Goal: Transaction & Acquisition: Book appointment/travel/reservation

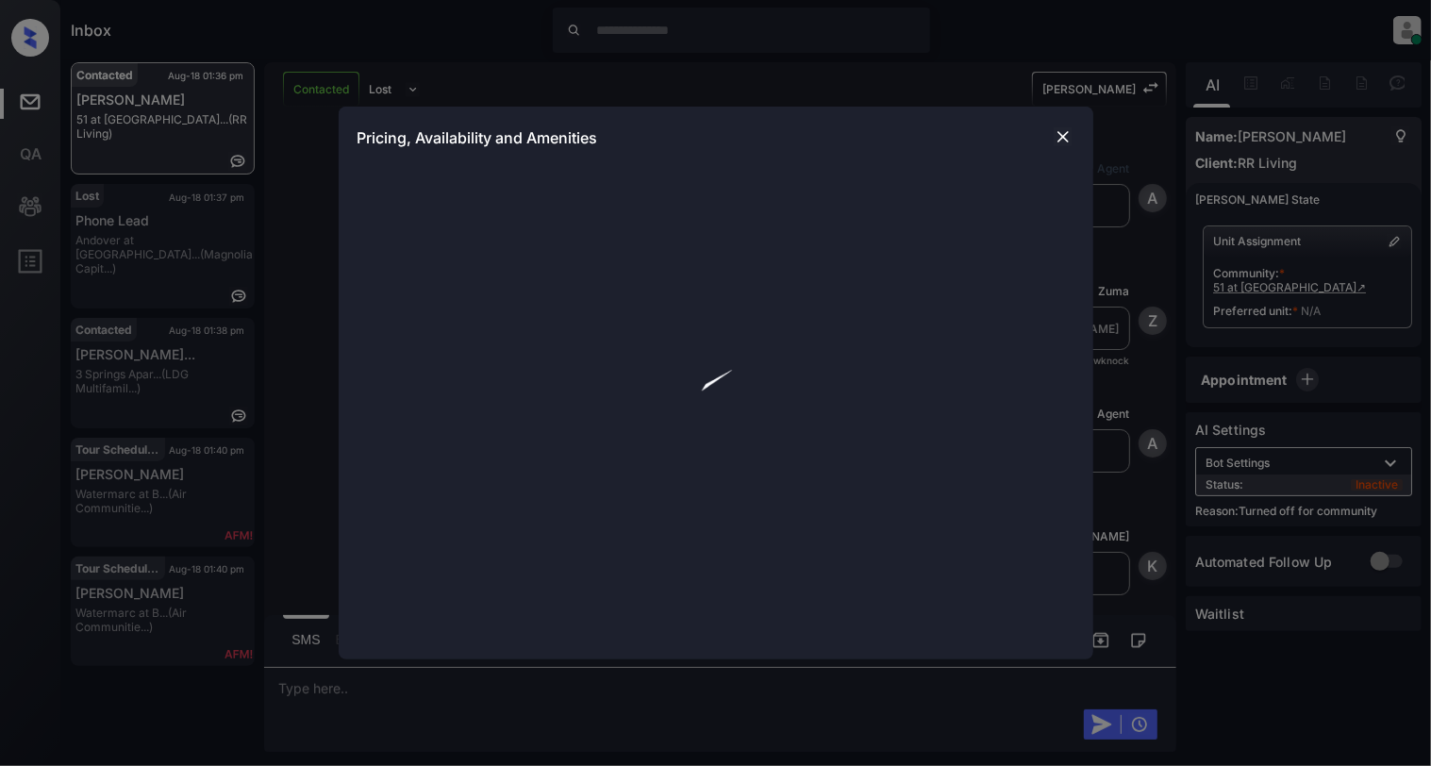
scroll to position [435, 0]
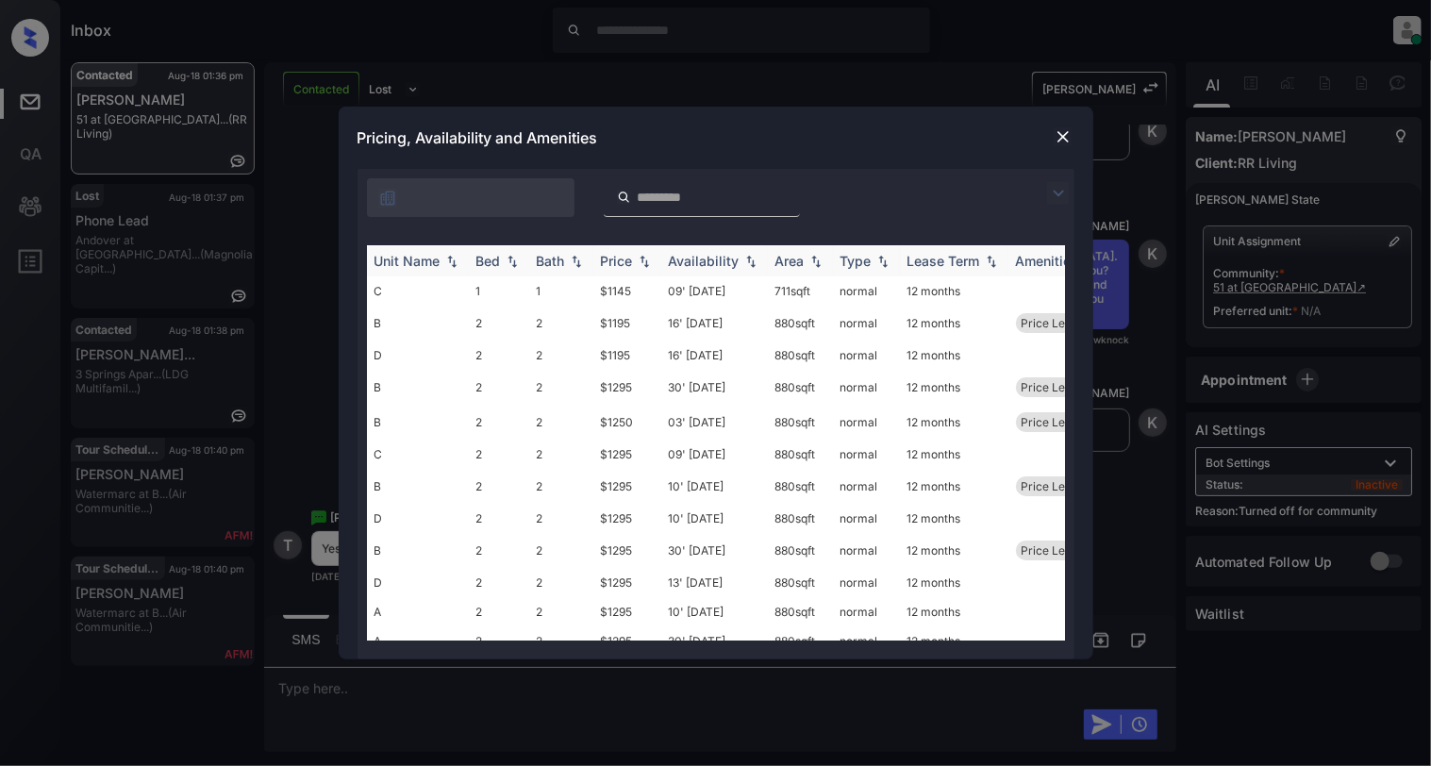
click at [513, 257] on img at bounding box center [512, 261] width 19 height 13
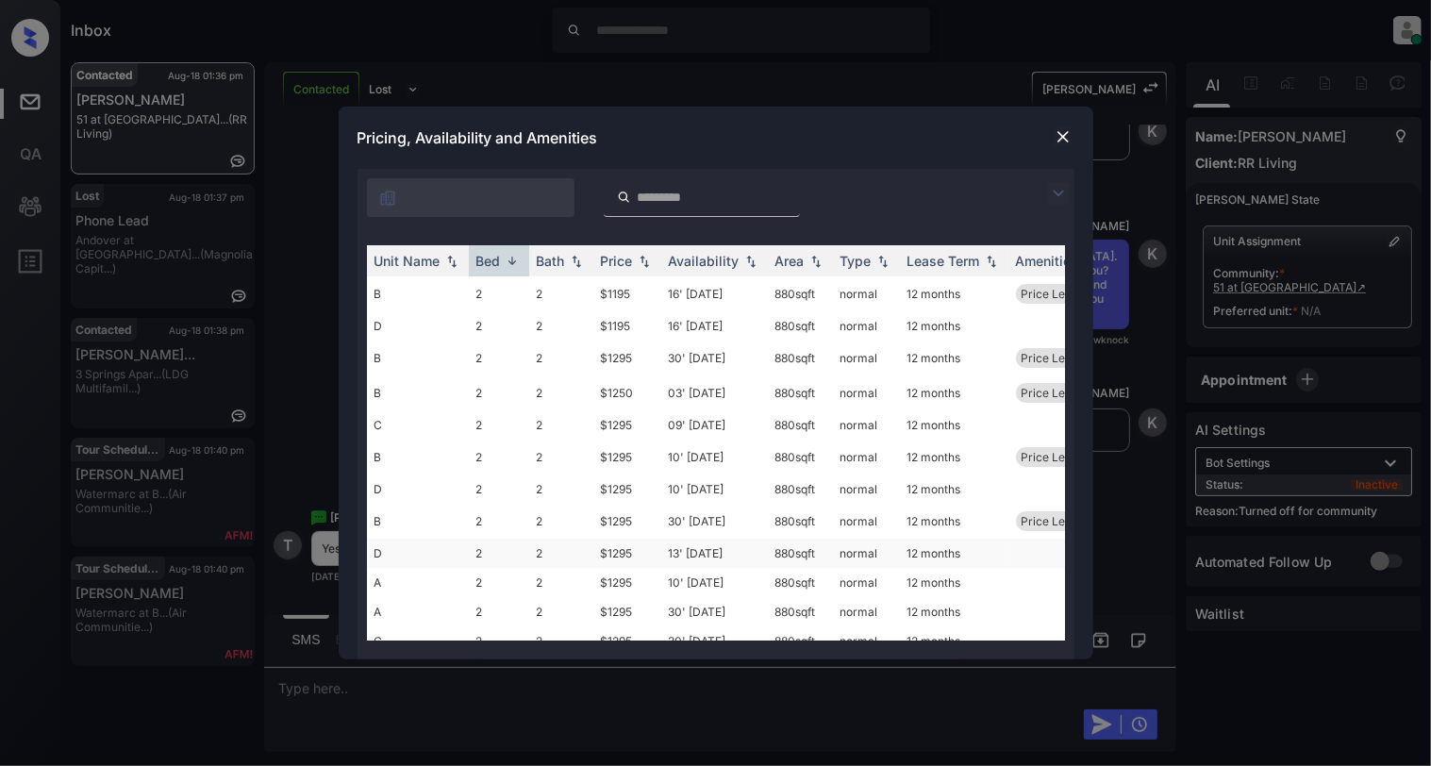
scroll to position [119, 0]
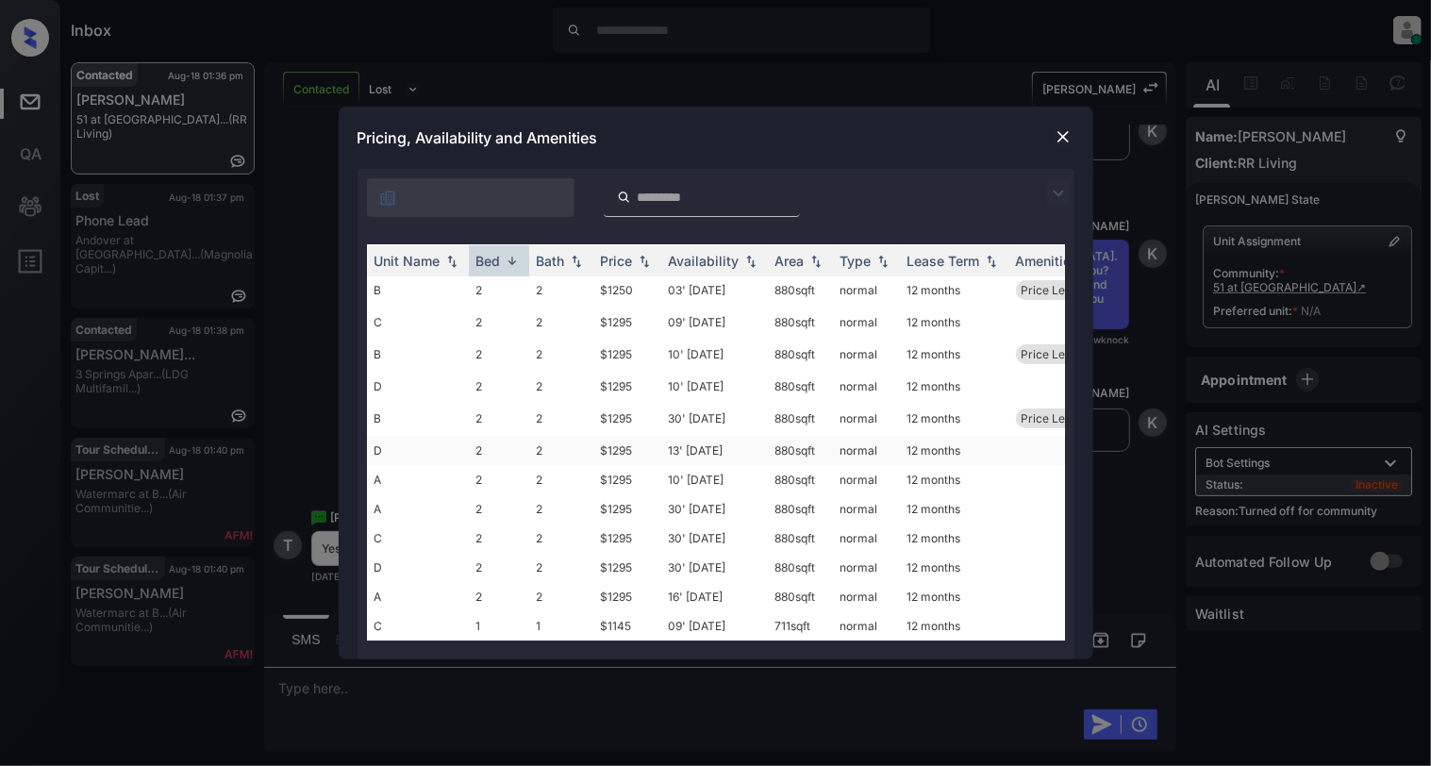
click at [400, 436] on td "D" at bounding box center [418, 450] width 102 height 29
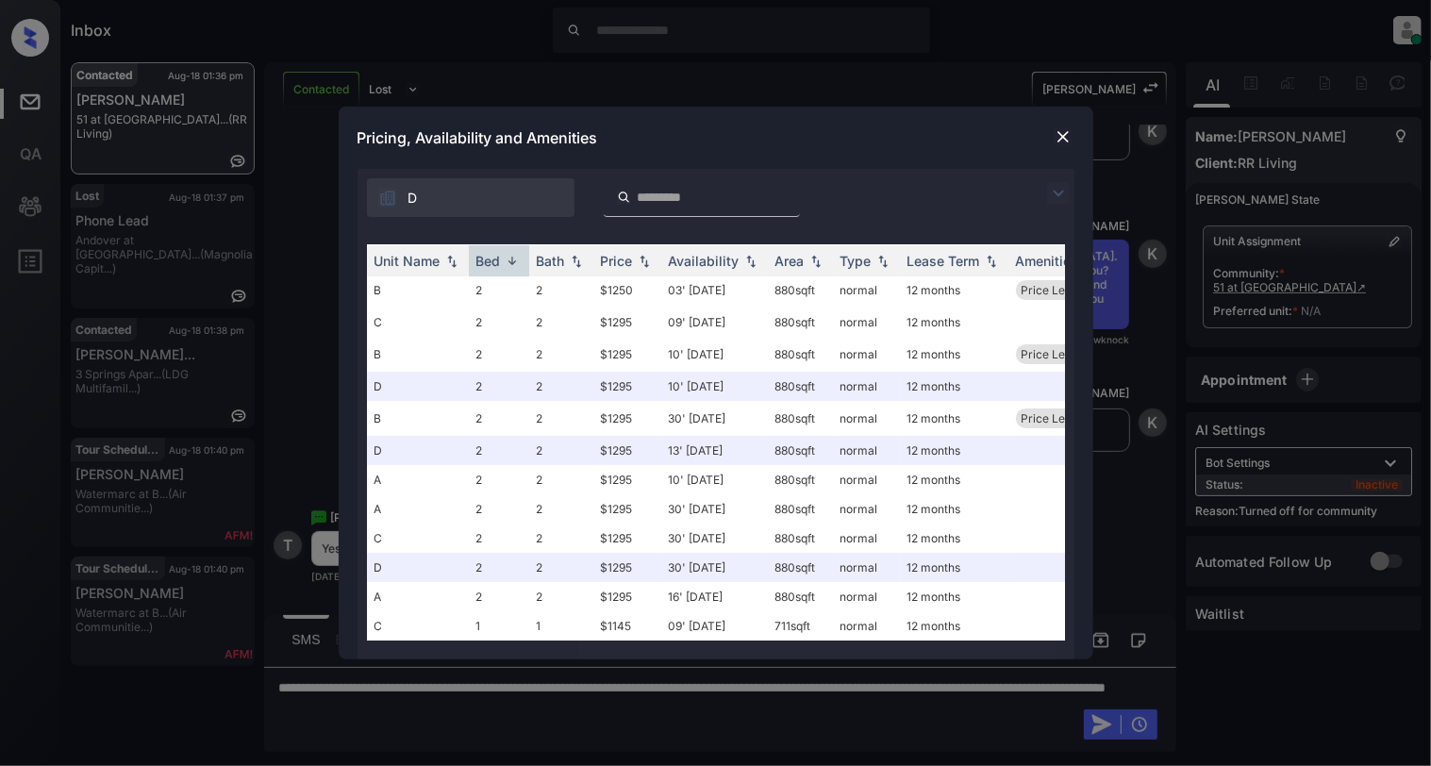
click at [1058, 137] on img at bounding box center [1062, 136] width 19 height 19
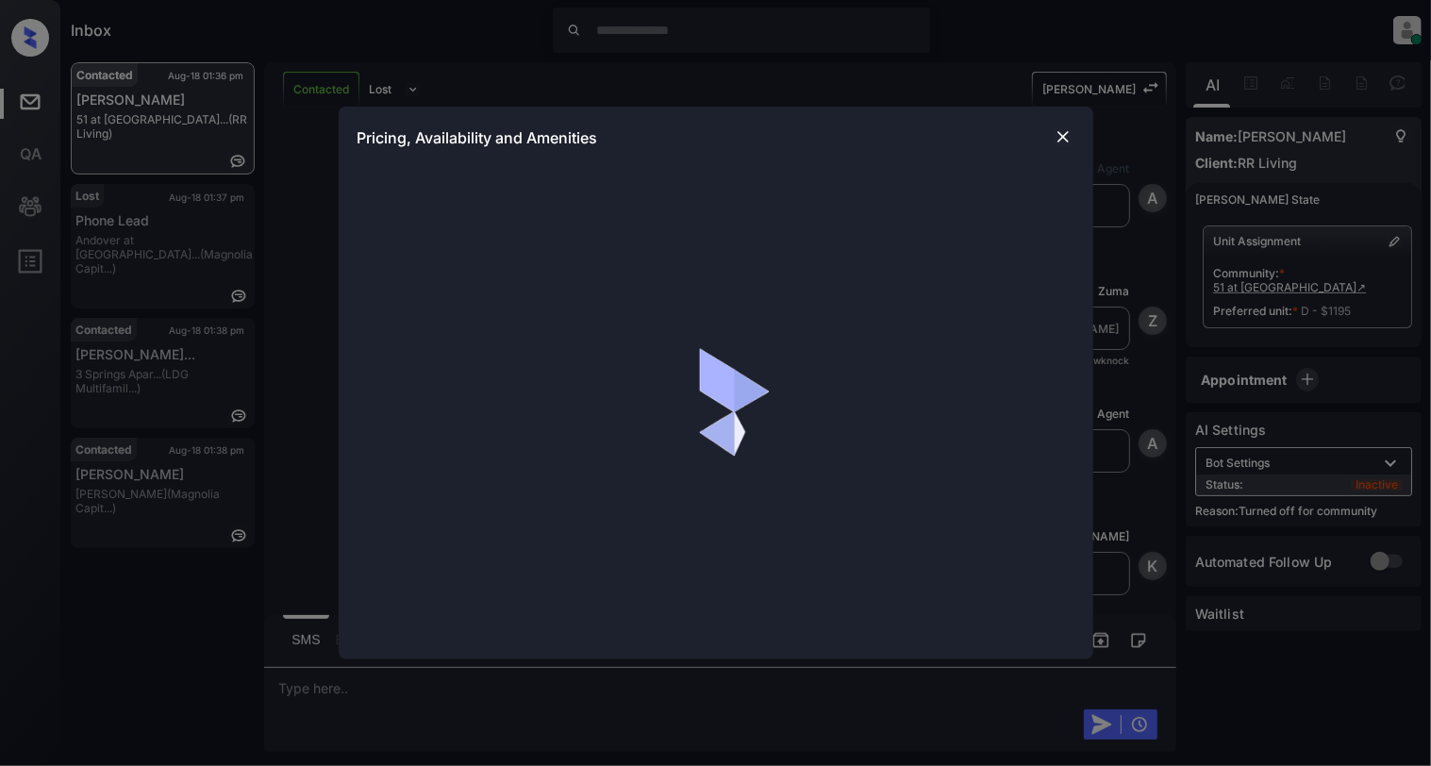
scroll to position [1543, 0]
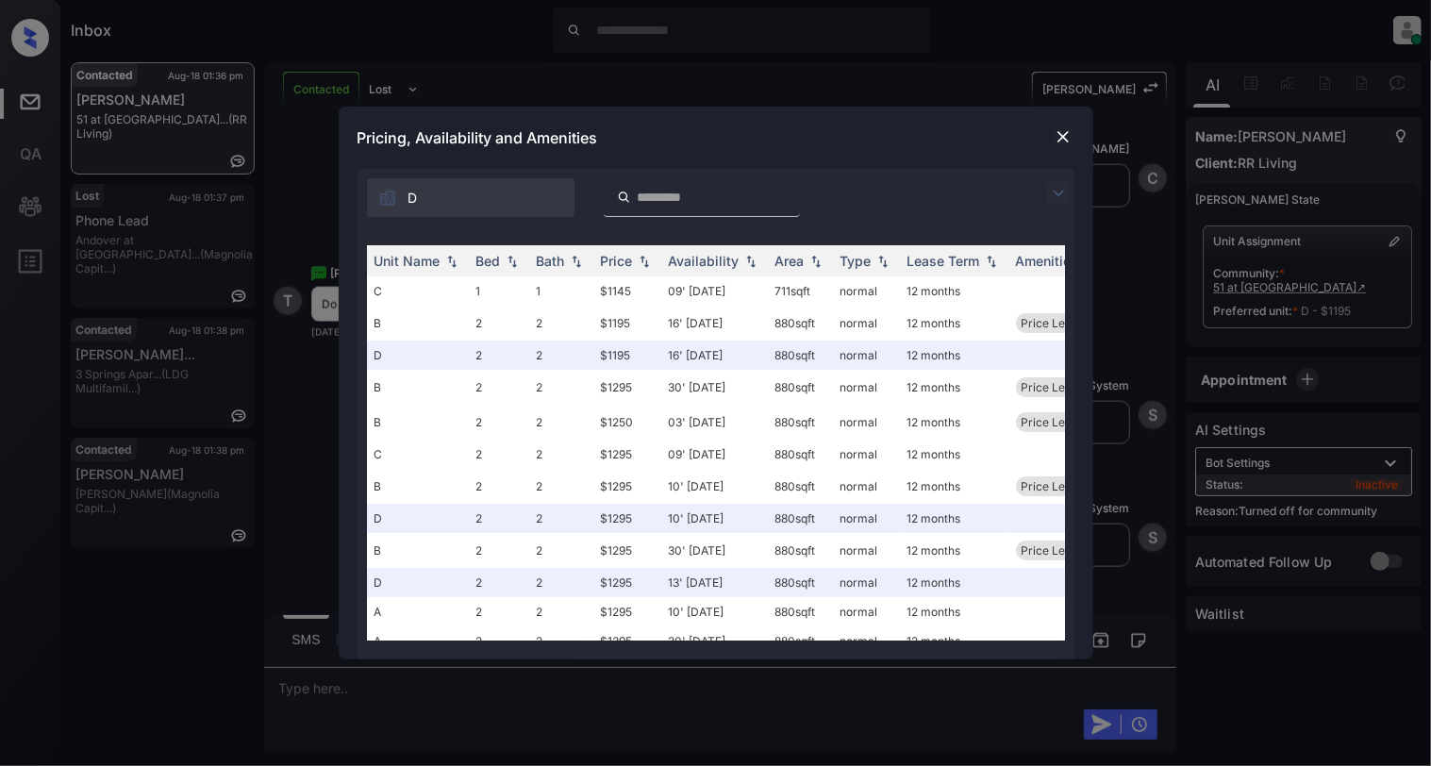
click at [1062, 133] on img at bounding box center [1062, 136] width 19 height 19
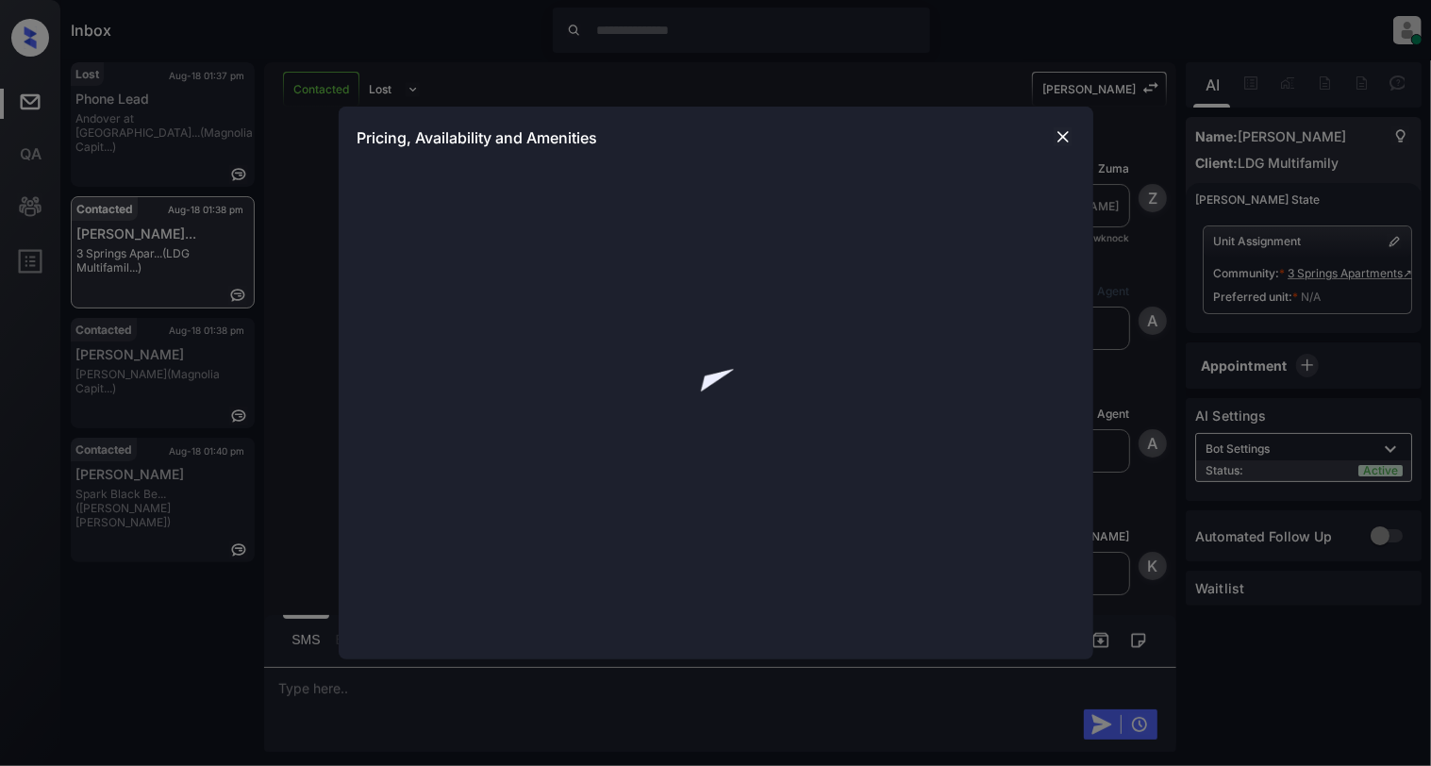
scroll to position [3795, 0]
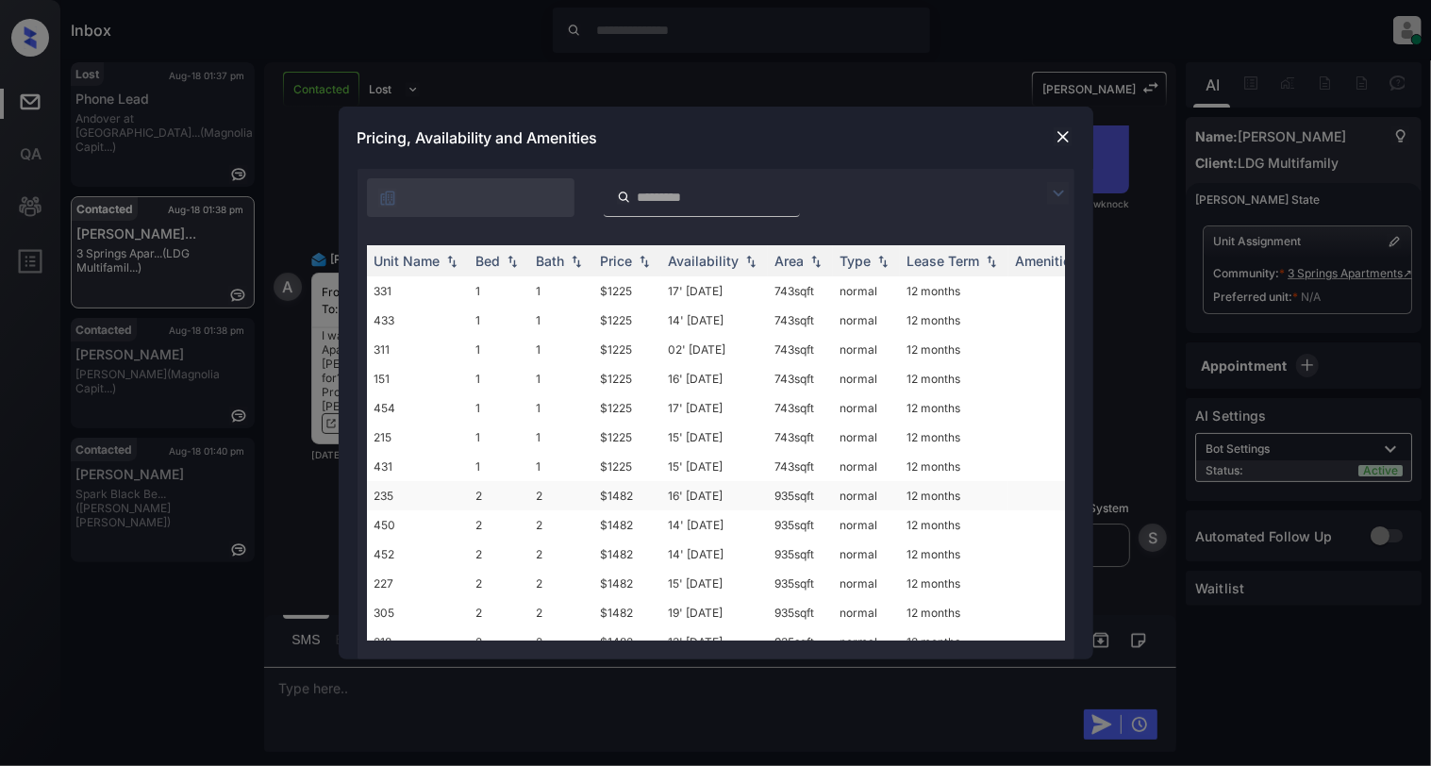
click at [412, 494] on td "235" at bounding box center [418, 495] width 102 height 29
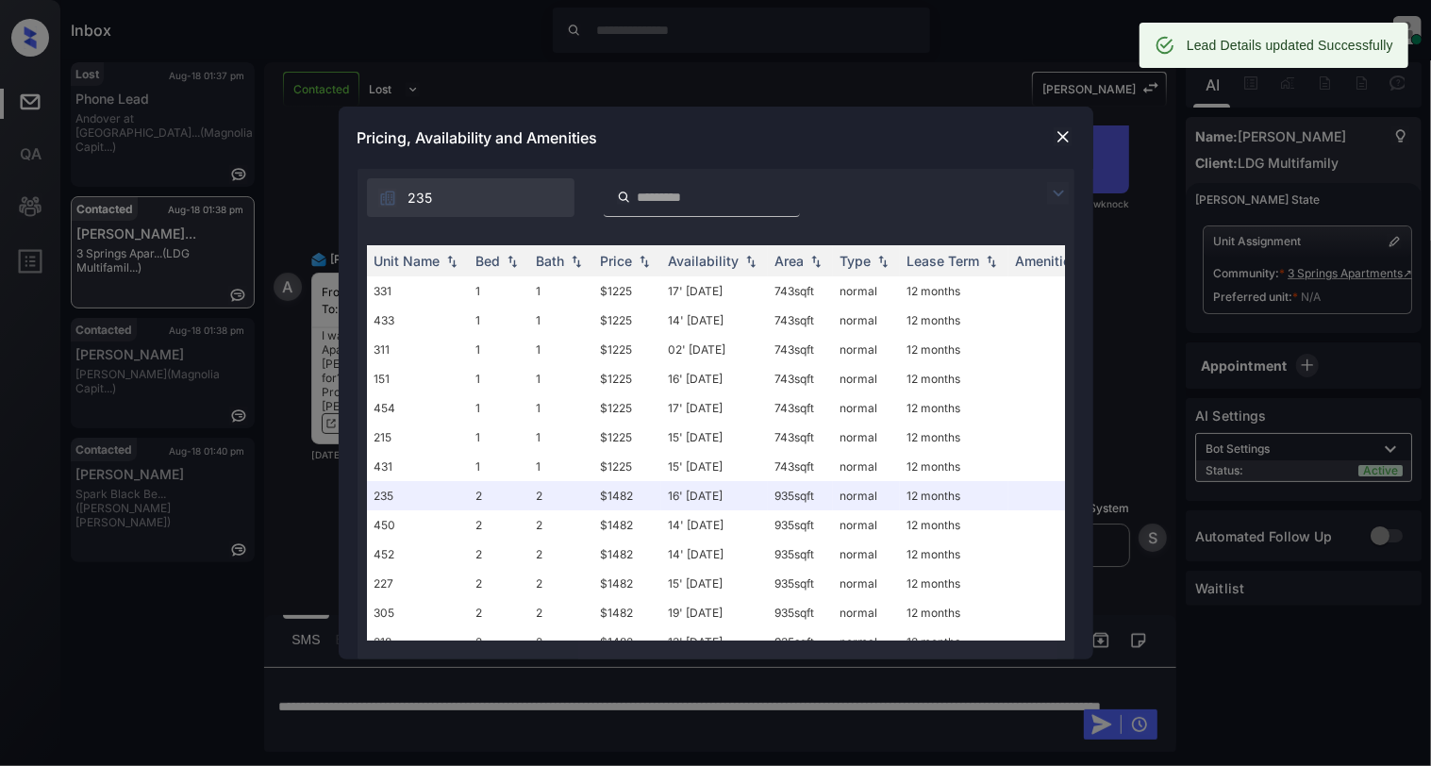
click at [1064, 125] on div at bounding box center [1063, 136] width 23 height 23
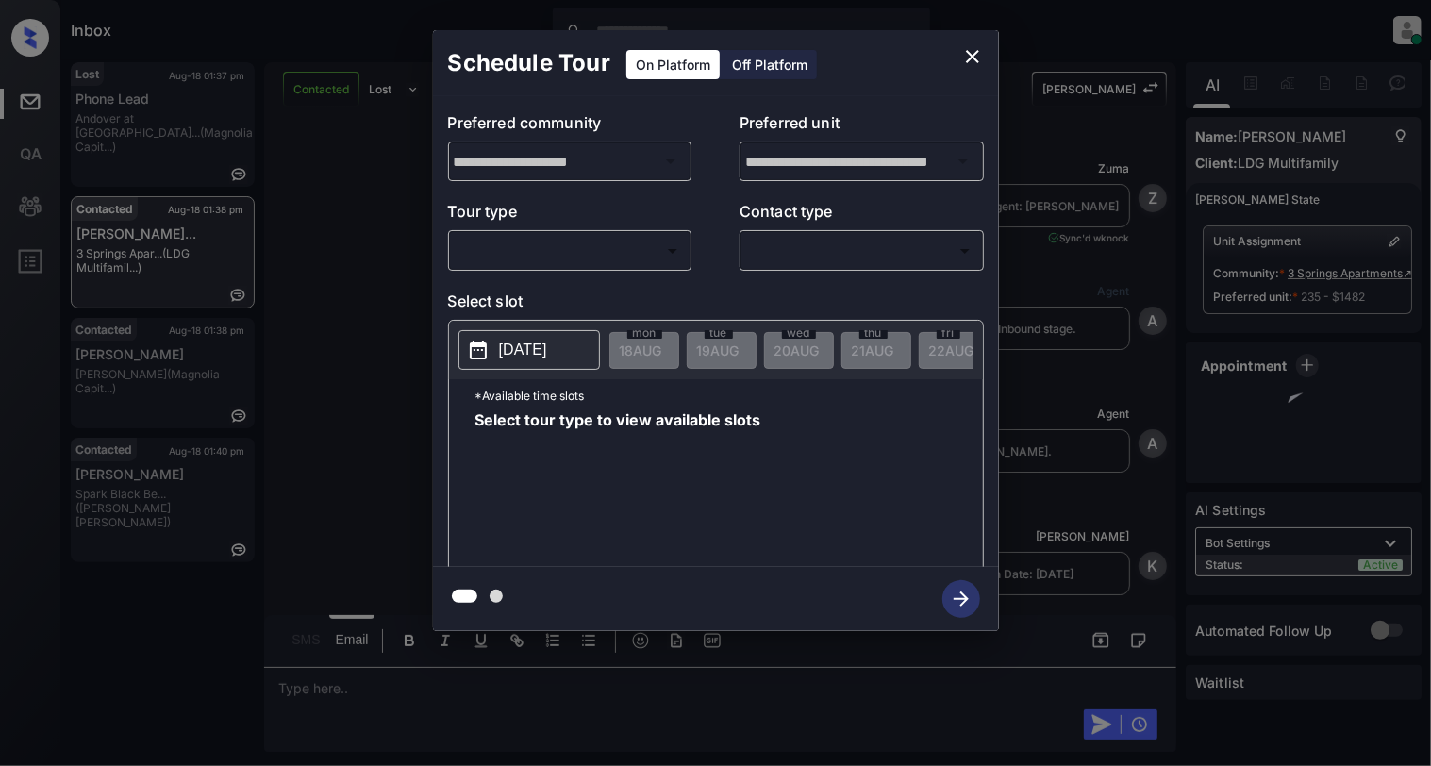
scroll to position [3918, 0]
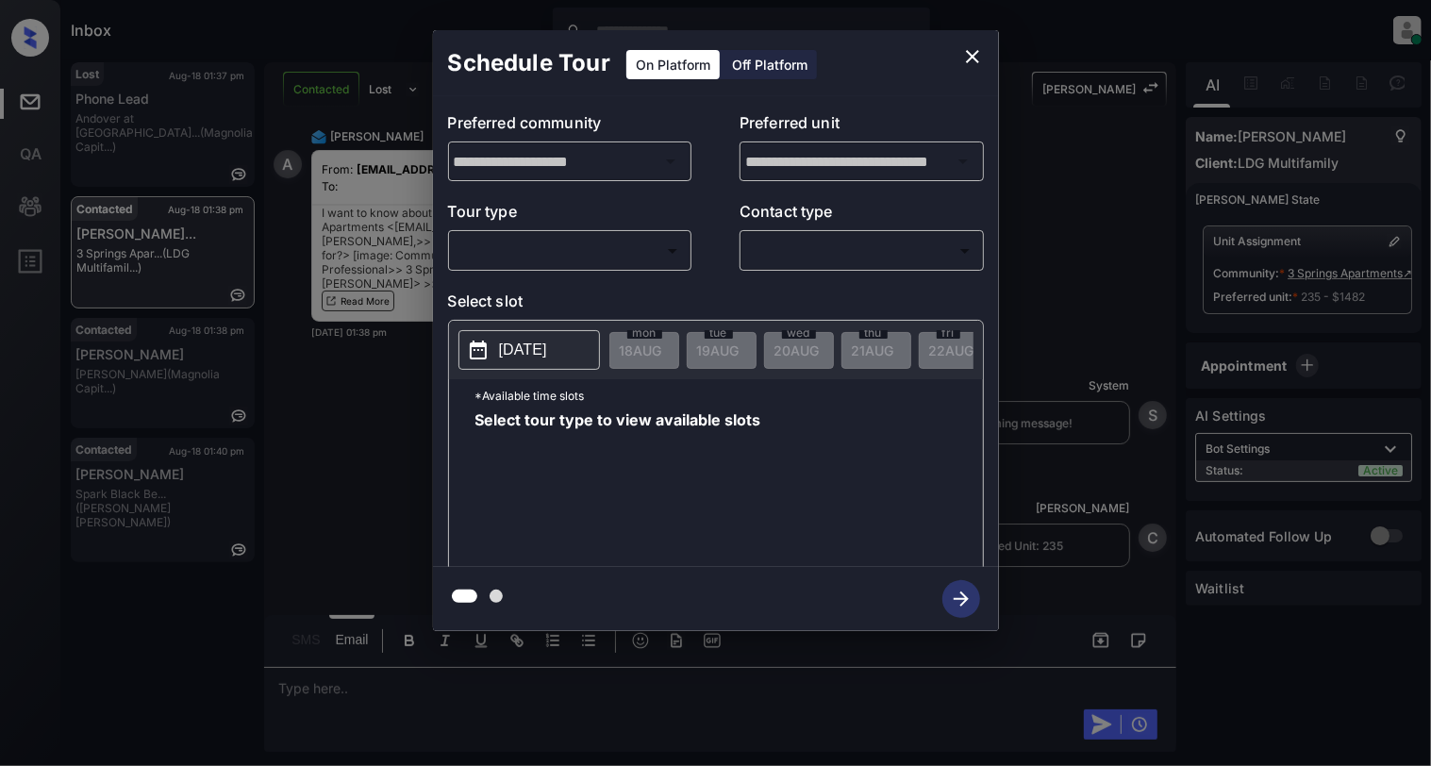
click at [530, 254] on body "Inbox Cynthia Montañez Online Set yourself offline Set yourself on break Profil…" at bounding box center [715, 383] width 1431 height 766
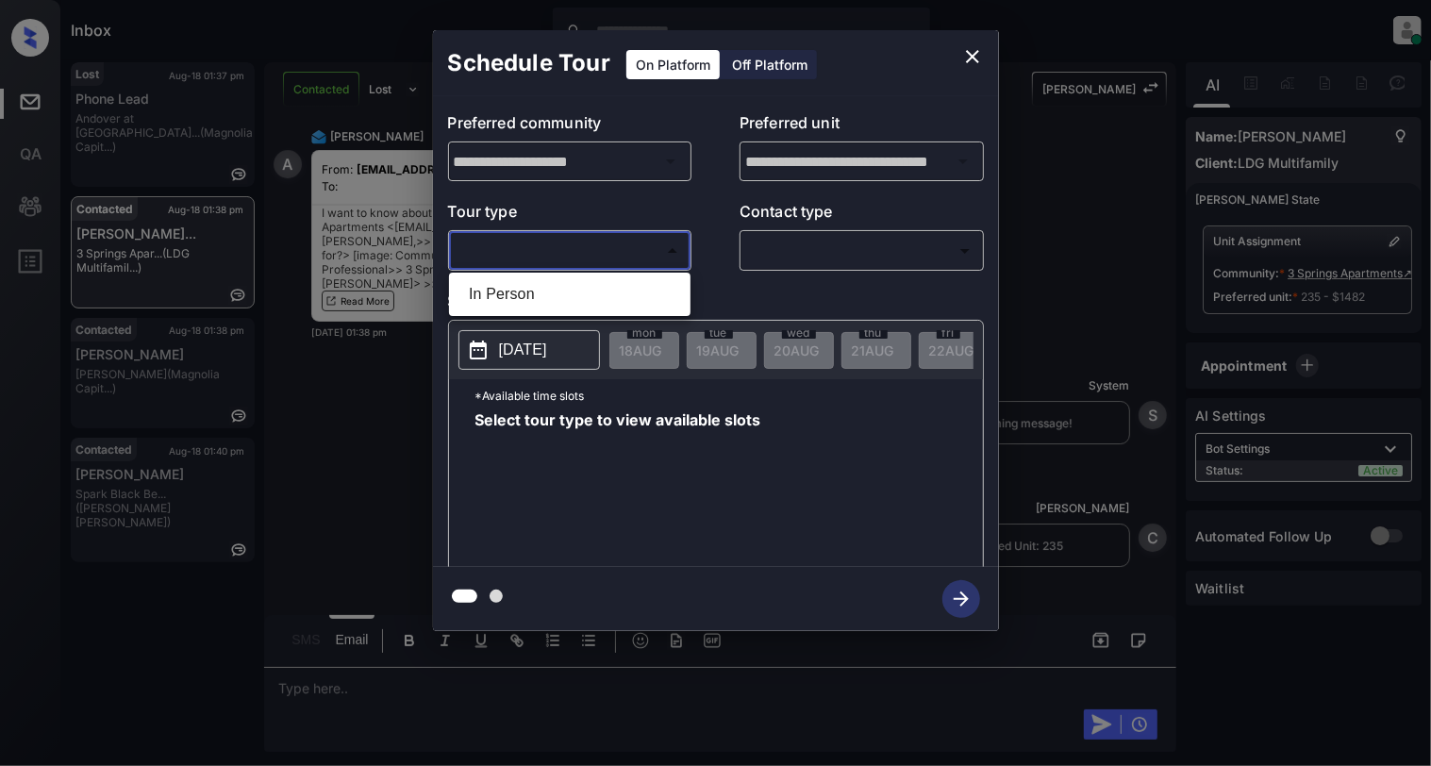
click at [519, 295] on li "In Person" at bounding box center [570, 294] width 232 height 34
type input "********"
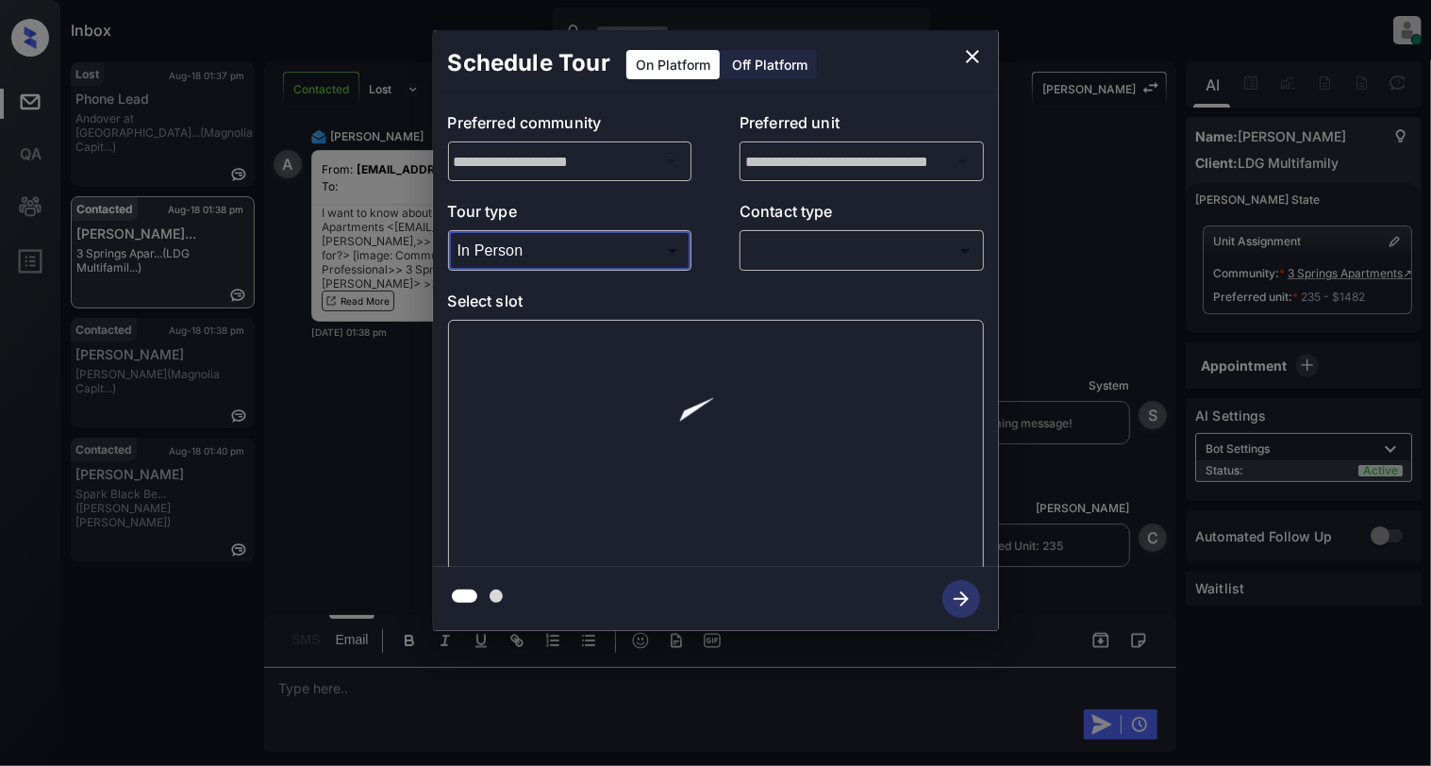
click at [879, 243] on body "Inbox Cynthia Montañez Online Set yourself offline Set yourself on break Profil…" at bounding box center [715, 383] width 1431 height 766
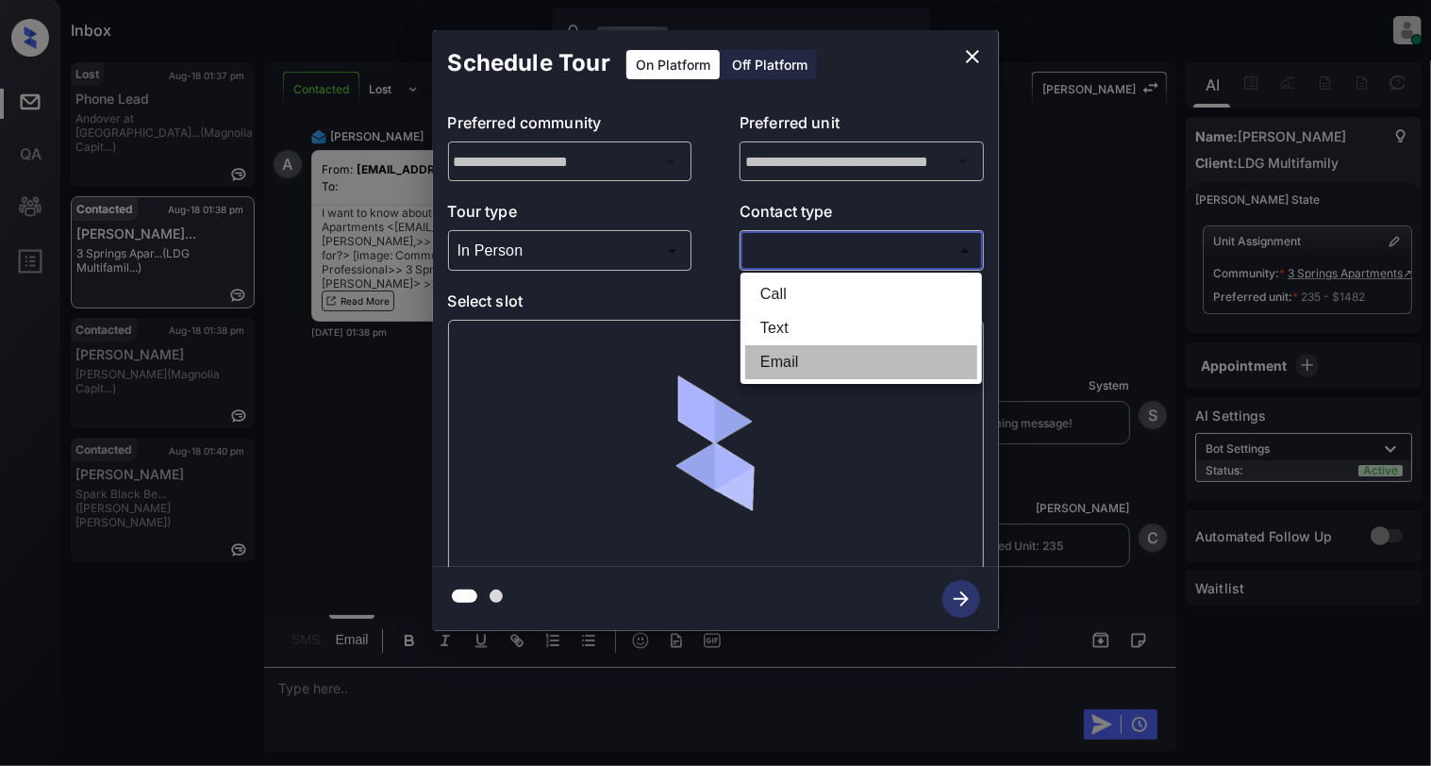
click at [773, 375] on li "Email" at bounding box center [861, 362] width 232 height 34
type input "*****"
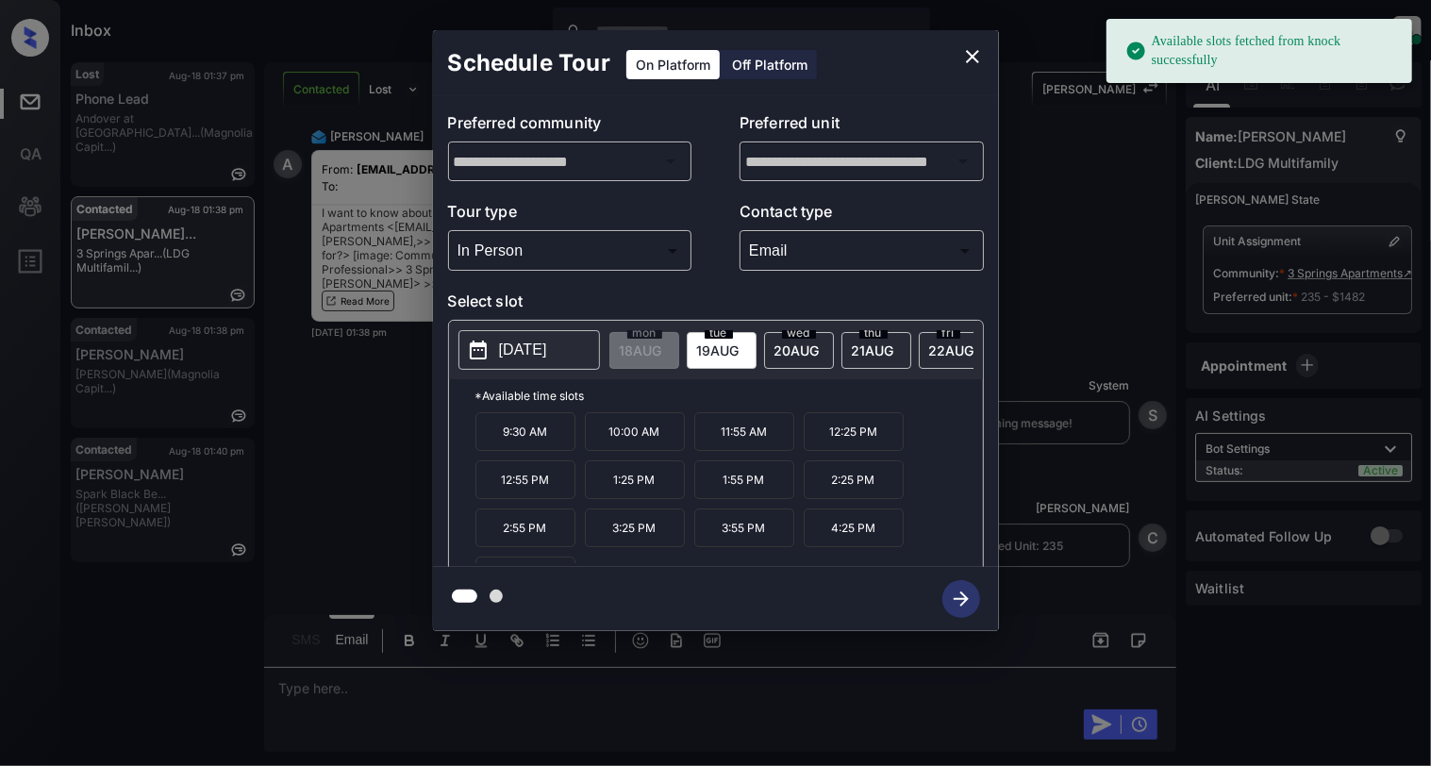
click at [525, 349] on p "2025-08-19" at bounding box center [523, 350] width 48 height 23
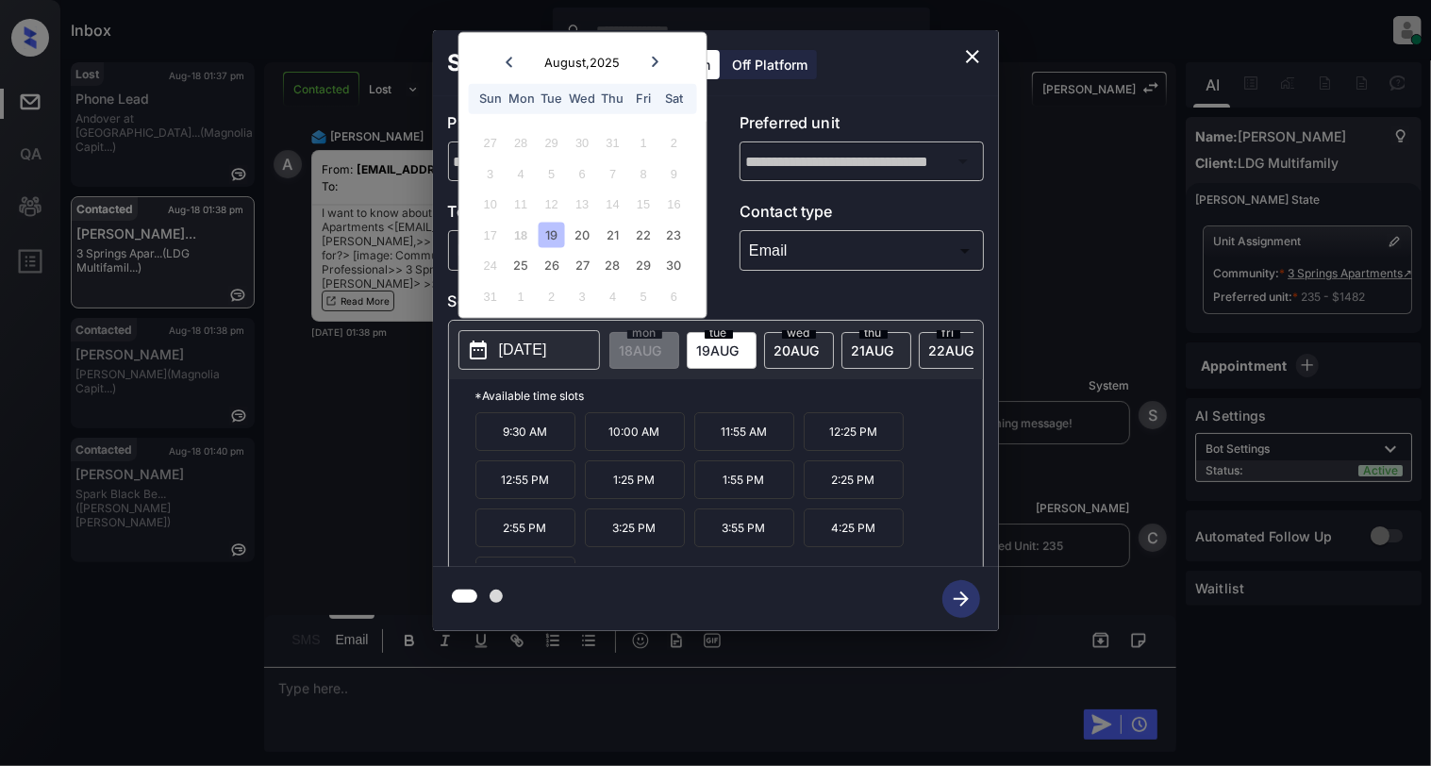
click at [975, 55] on icon "close" at bounding box center [972, 56] width 23 height 23
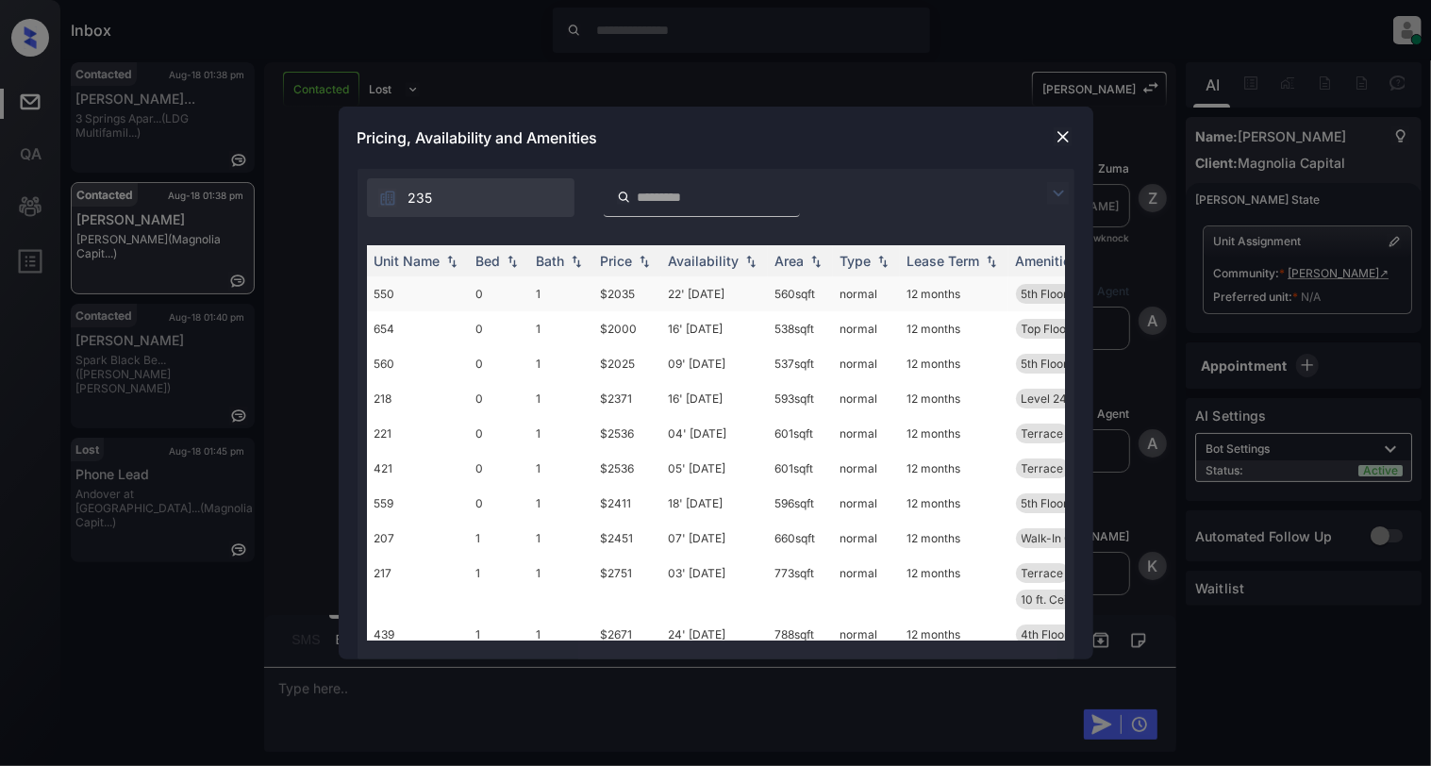
scroll to position [705, 0]
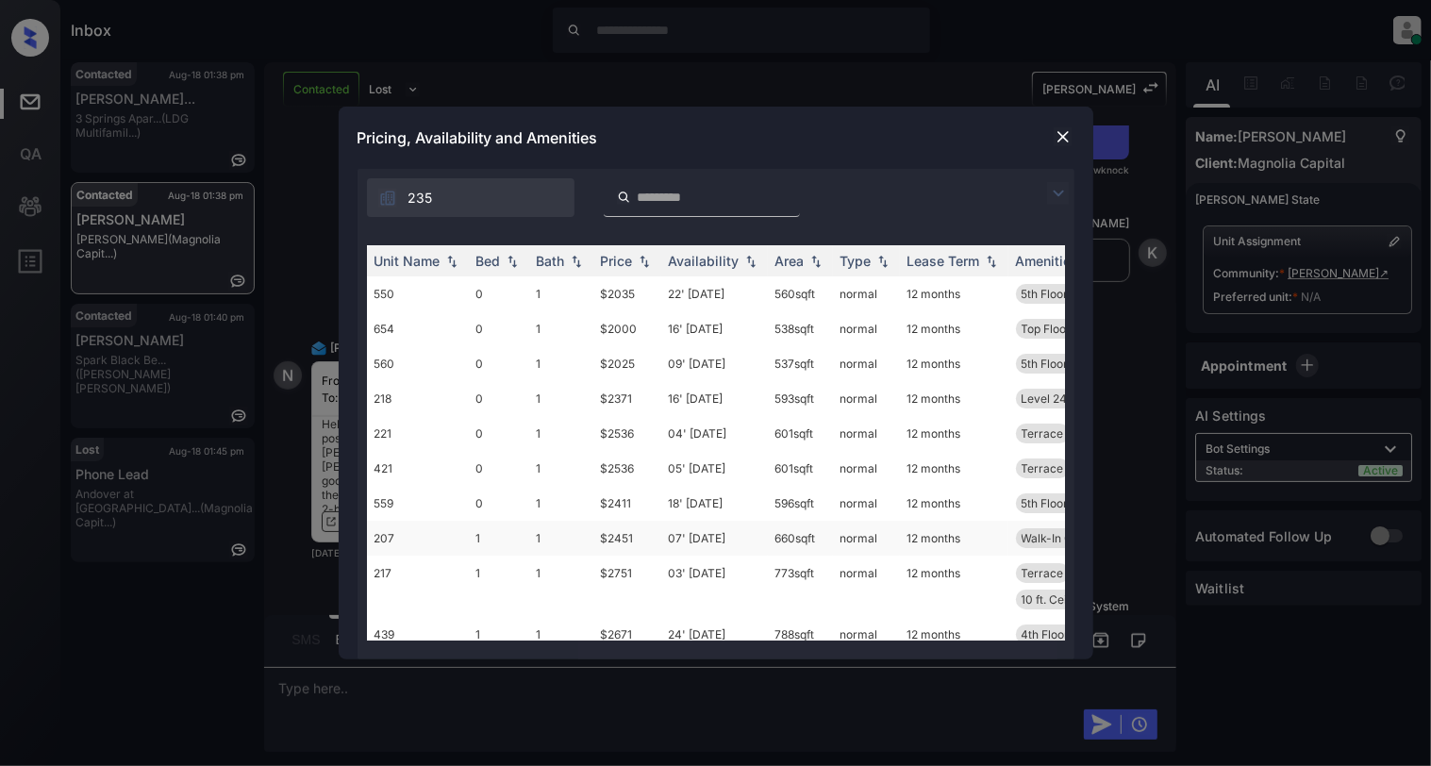
click at [411, 539] on td "207" at bounding box center [418, 538] width 102 height 35
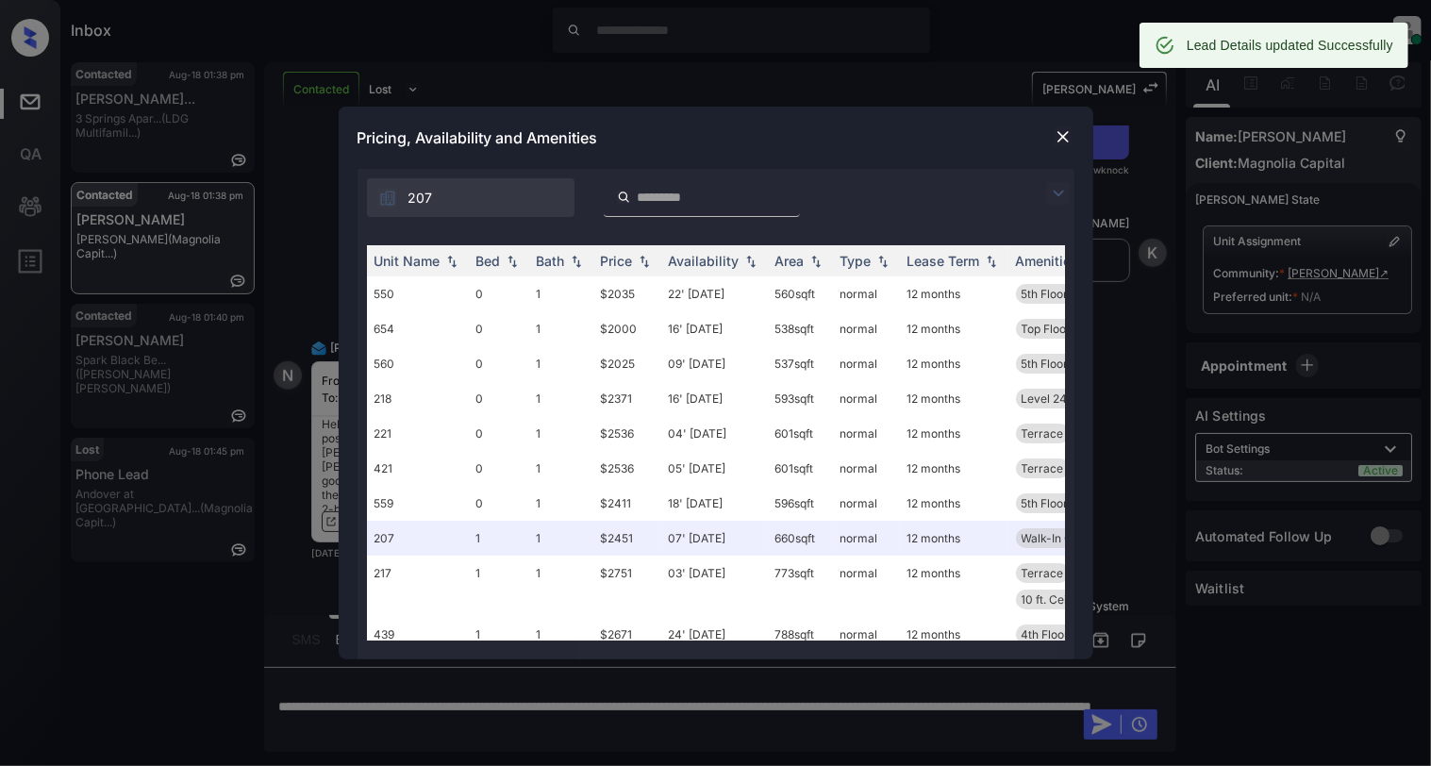
click at [1066, 136] on img at bounding box center [1062, 136] width 19 height 19
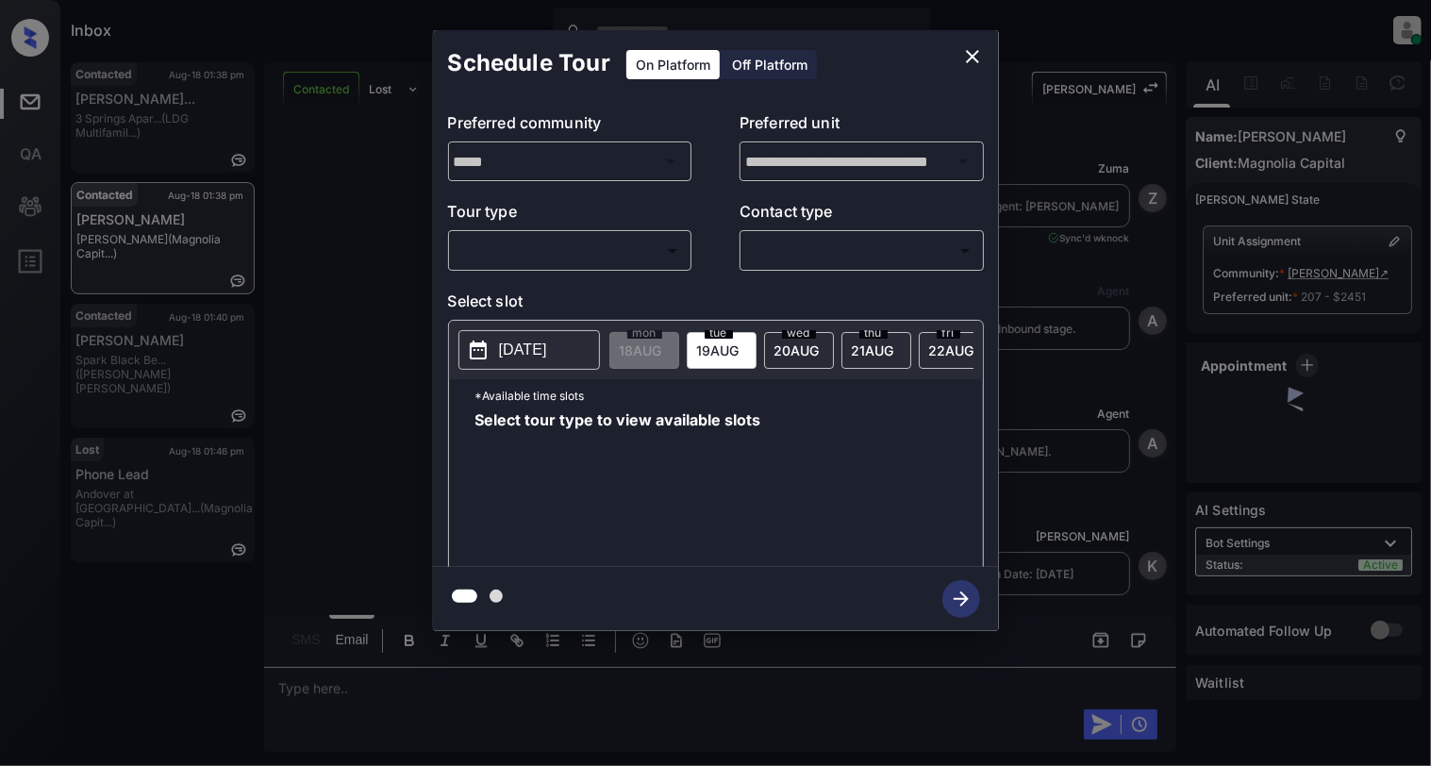
scroll to position [1205, 0]
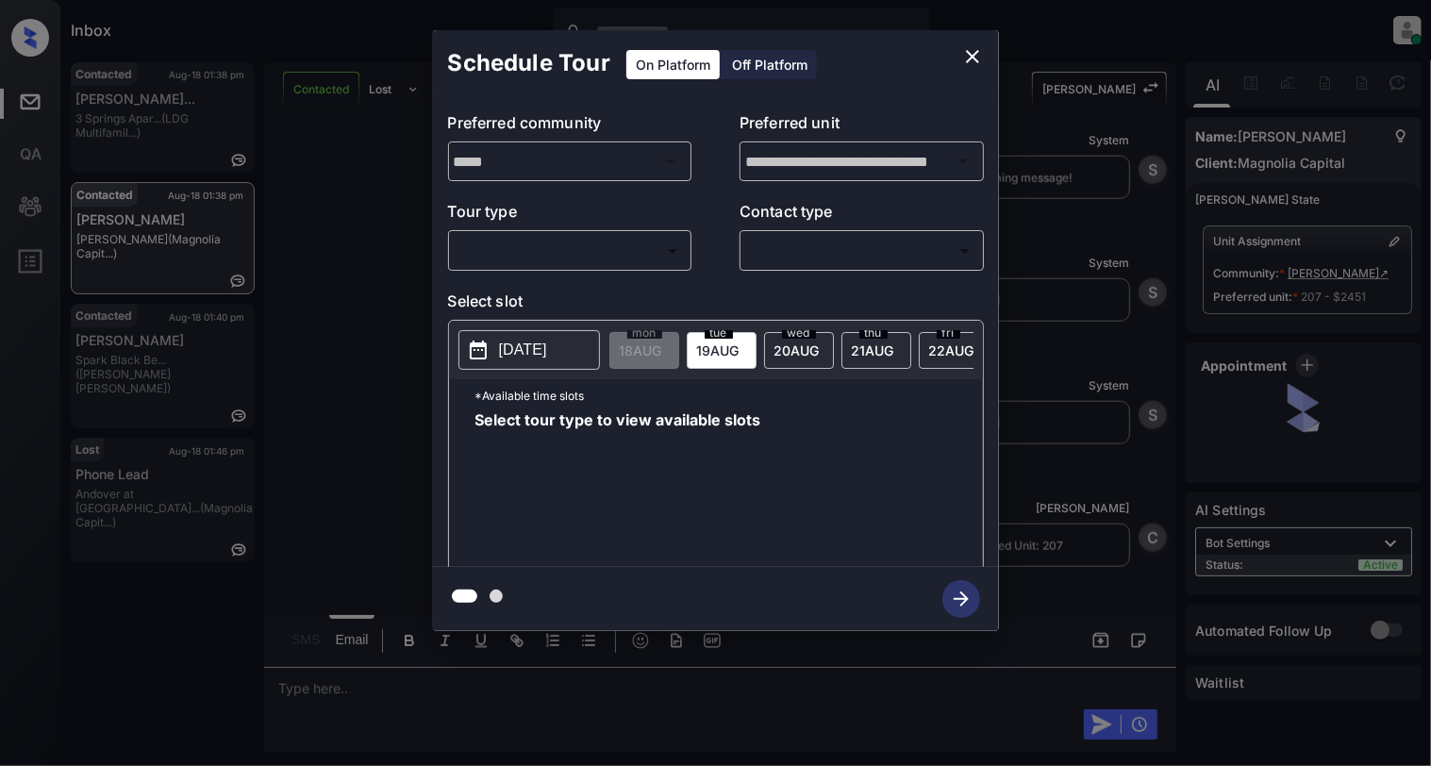
click at [589, 255] on body "Inbox Cynthia Montañez Online Set yourself offline Set yourself on break Profil…" at bounding box center [715, 383] width 1431 height 766
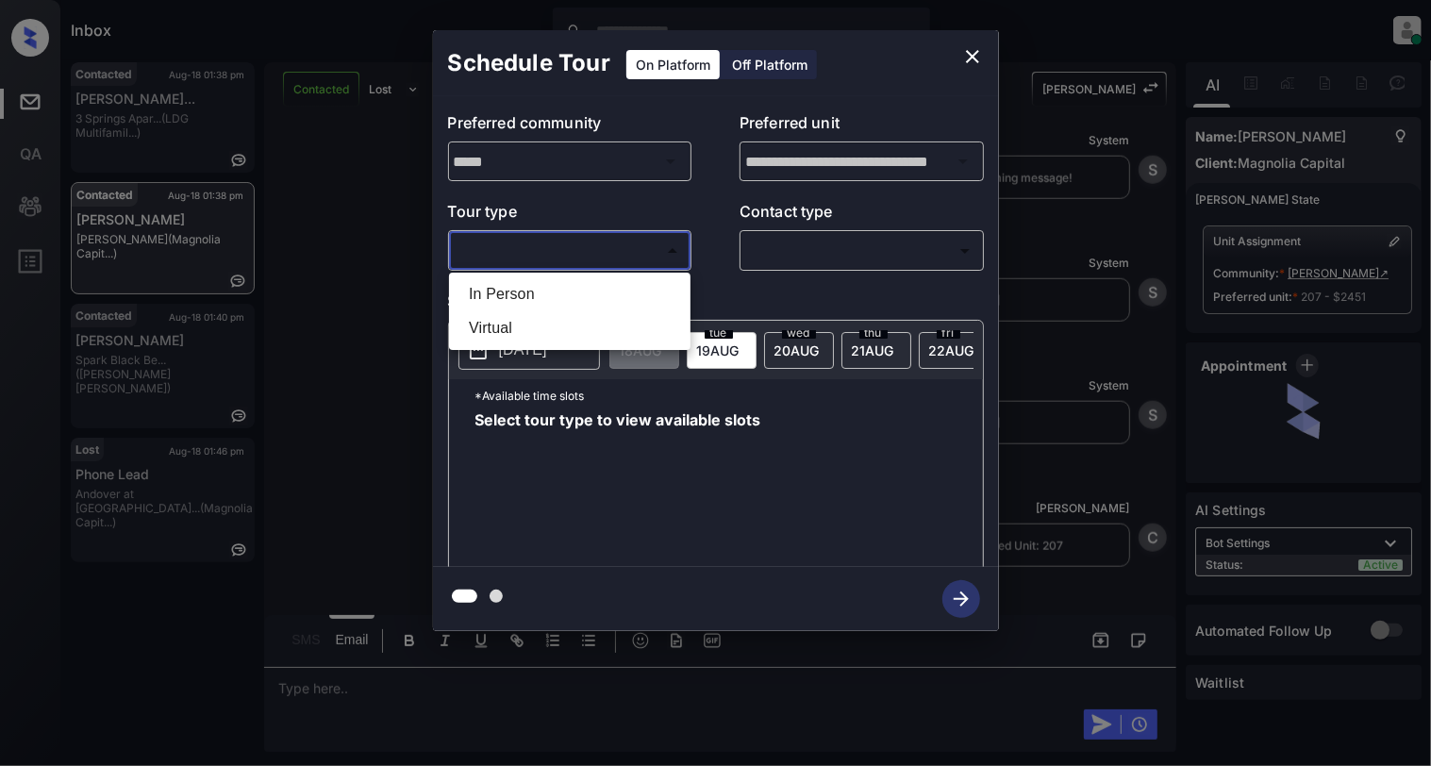
click at [571, 281] on li "In Person" at bounding box center [570, 294] width 232 height 34
type input "********"
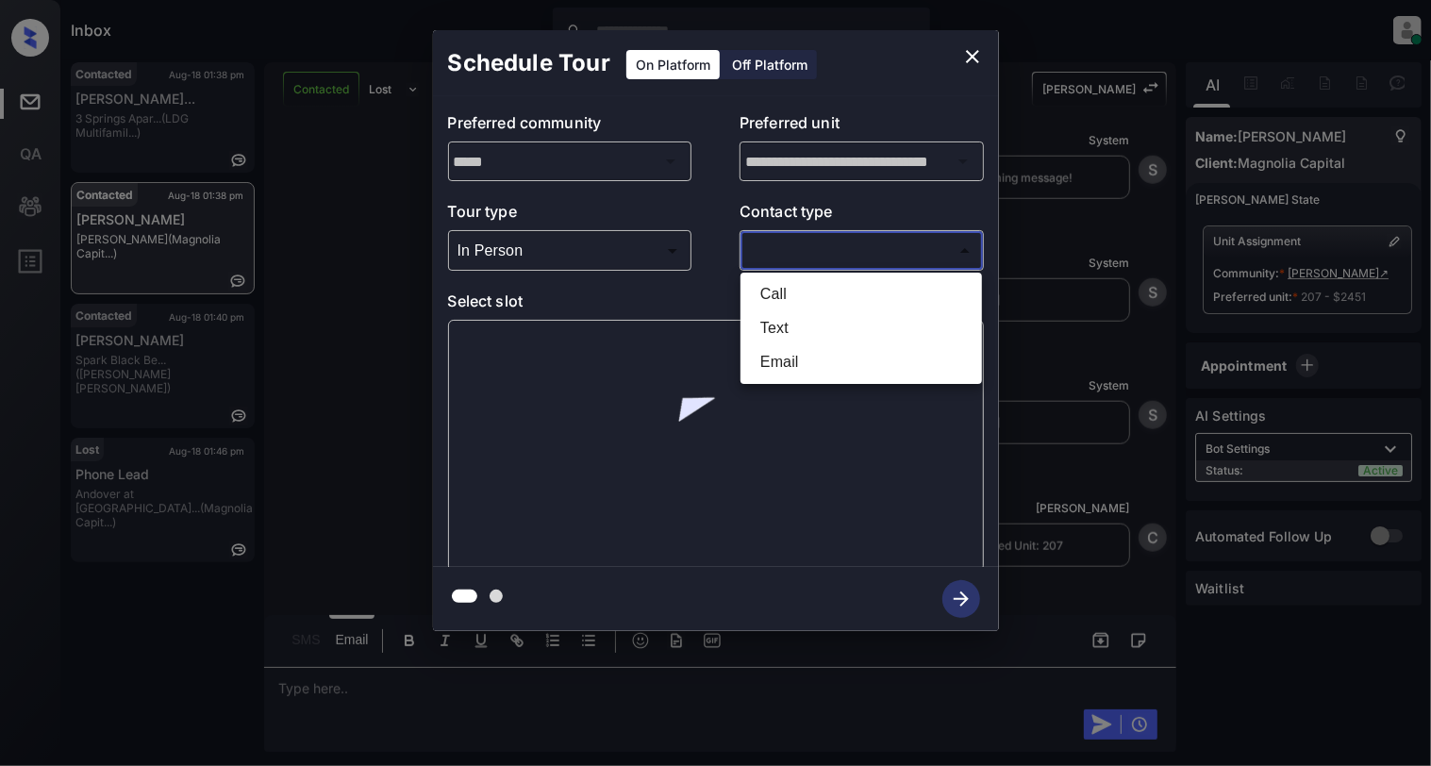
click at [823, 254] on body "Inbox Cynthia Montañez Online Set yourself offline Set yourself on break Profil…" at bounding box center [715, 383] width 1431 height 766
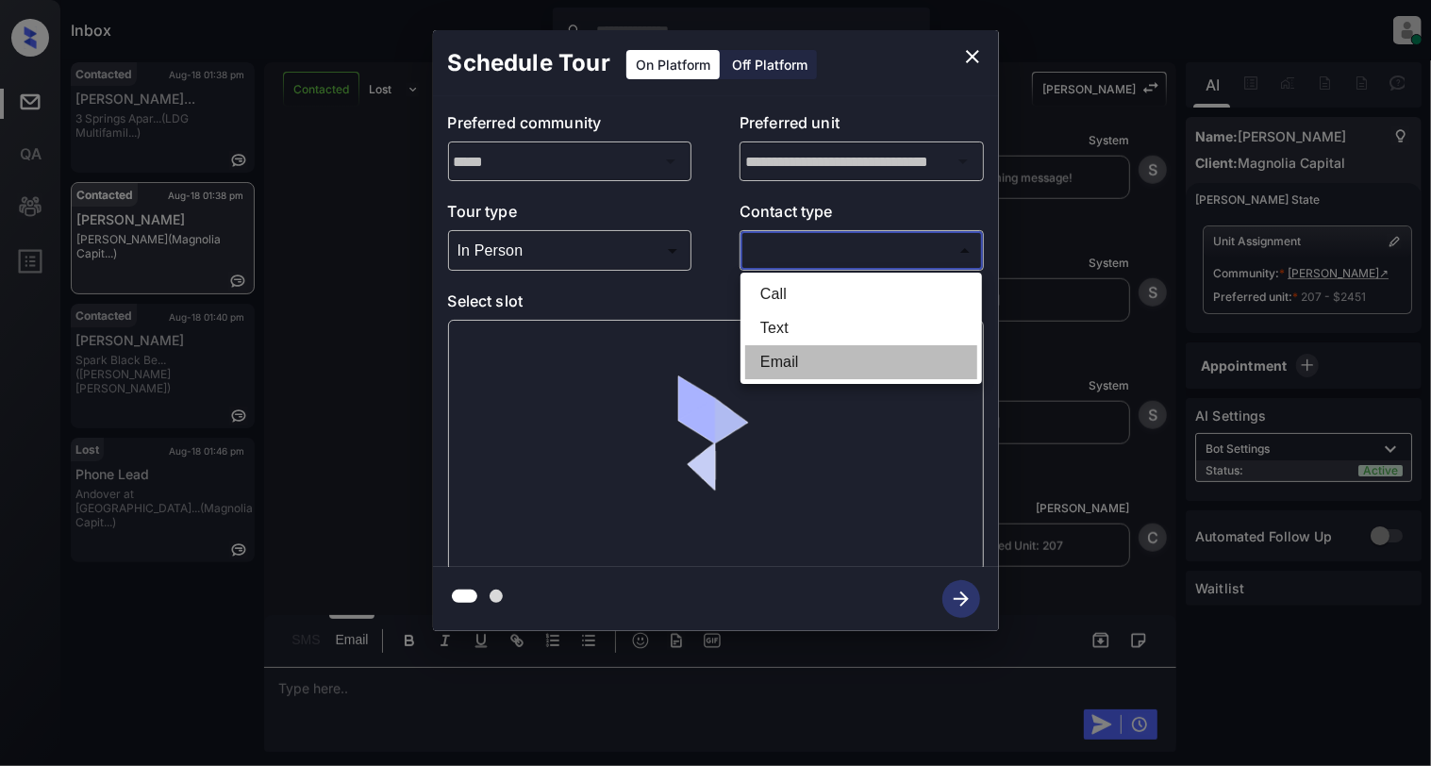
click at [782, 368] on li "Email" at bounding box center [861, 362] width 232 height 34
type input "*****"
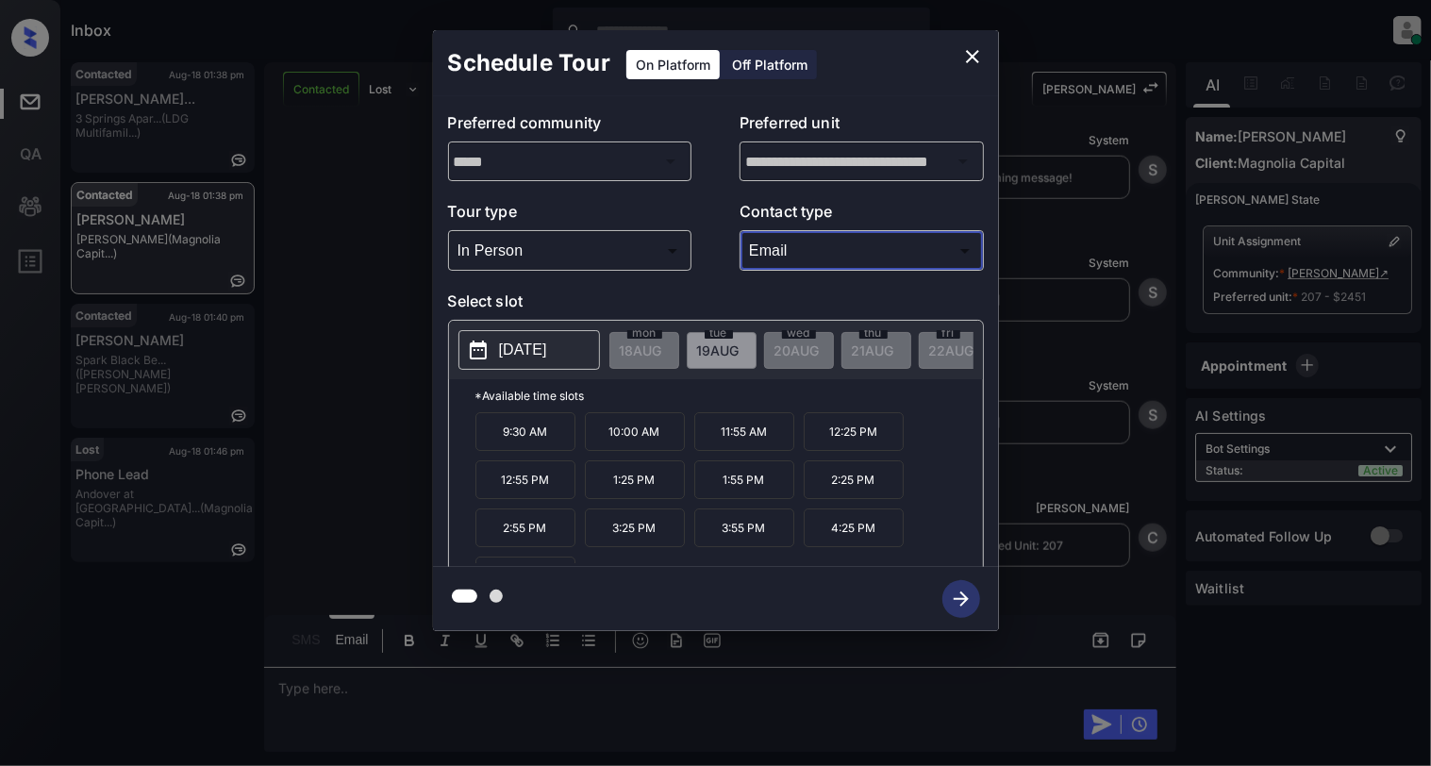
scroll to position [34, 0]
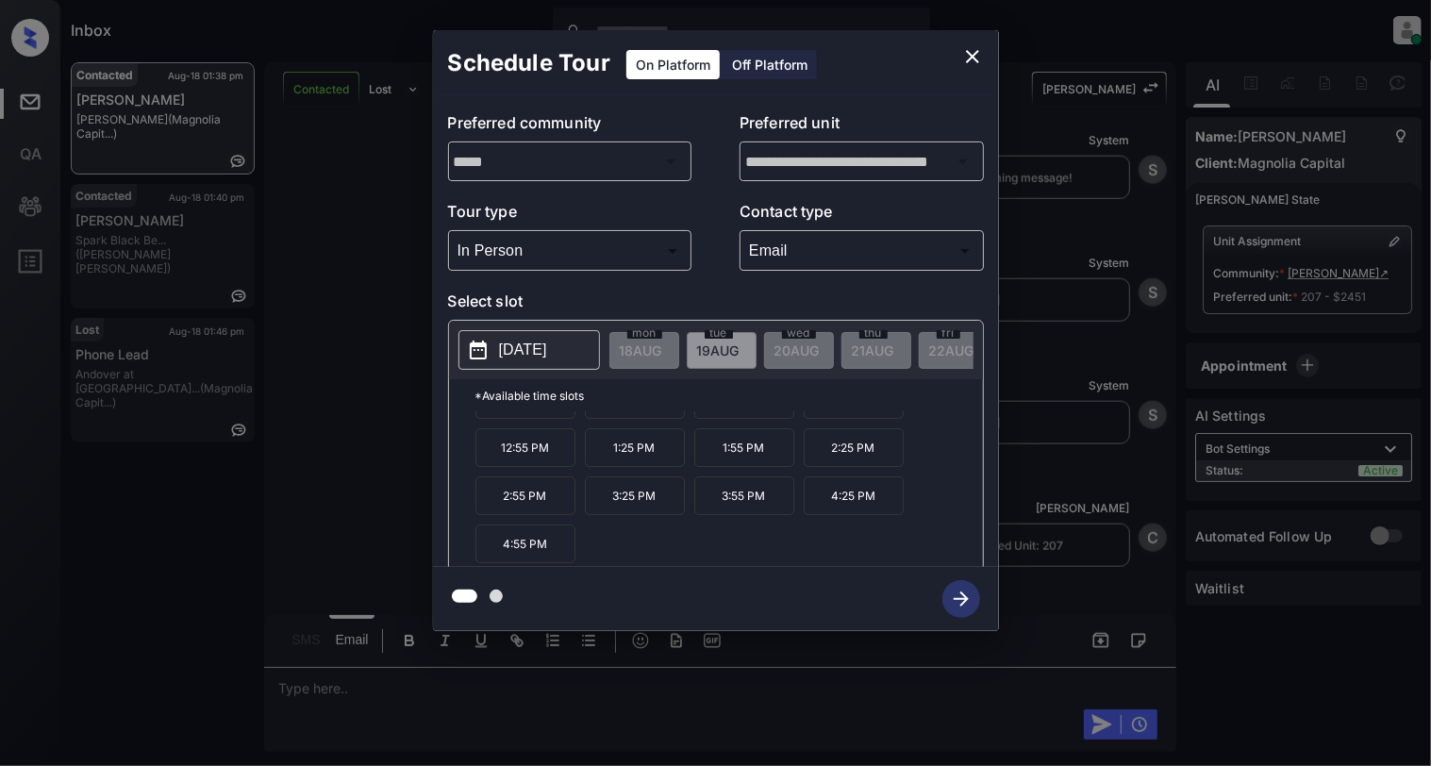
click at [970, 54] on icon "close" at bounding box center [972, 56] width 13 height 13
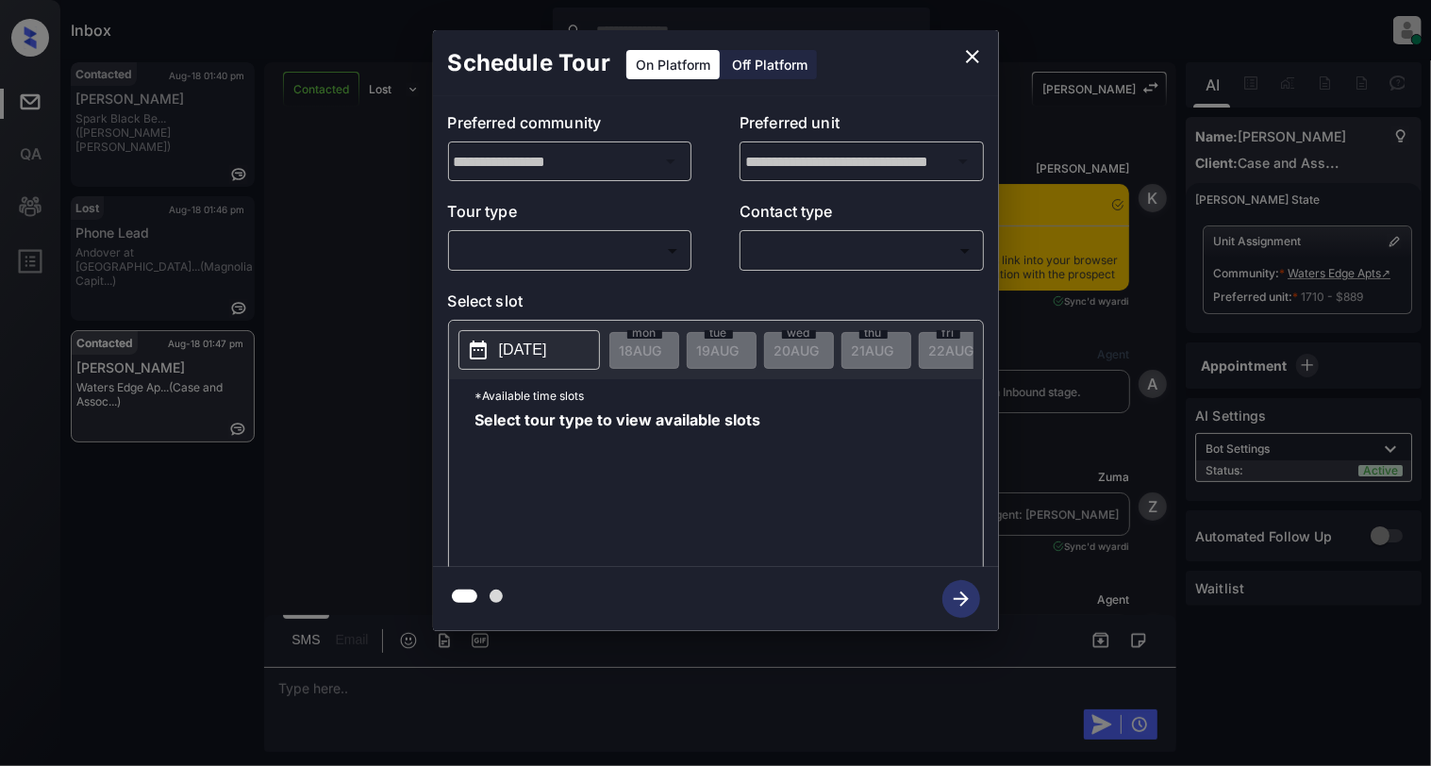
scroll to position [3776, 0]
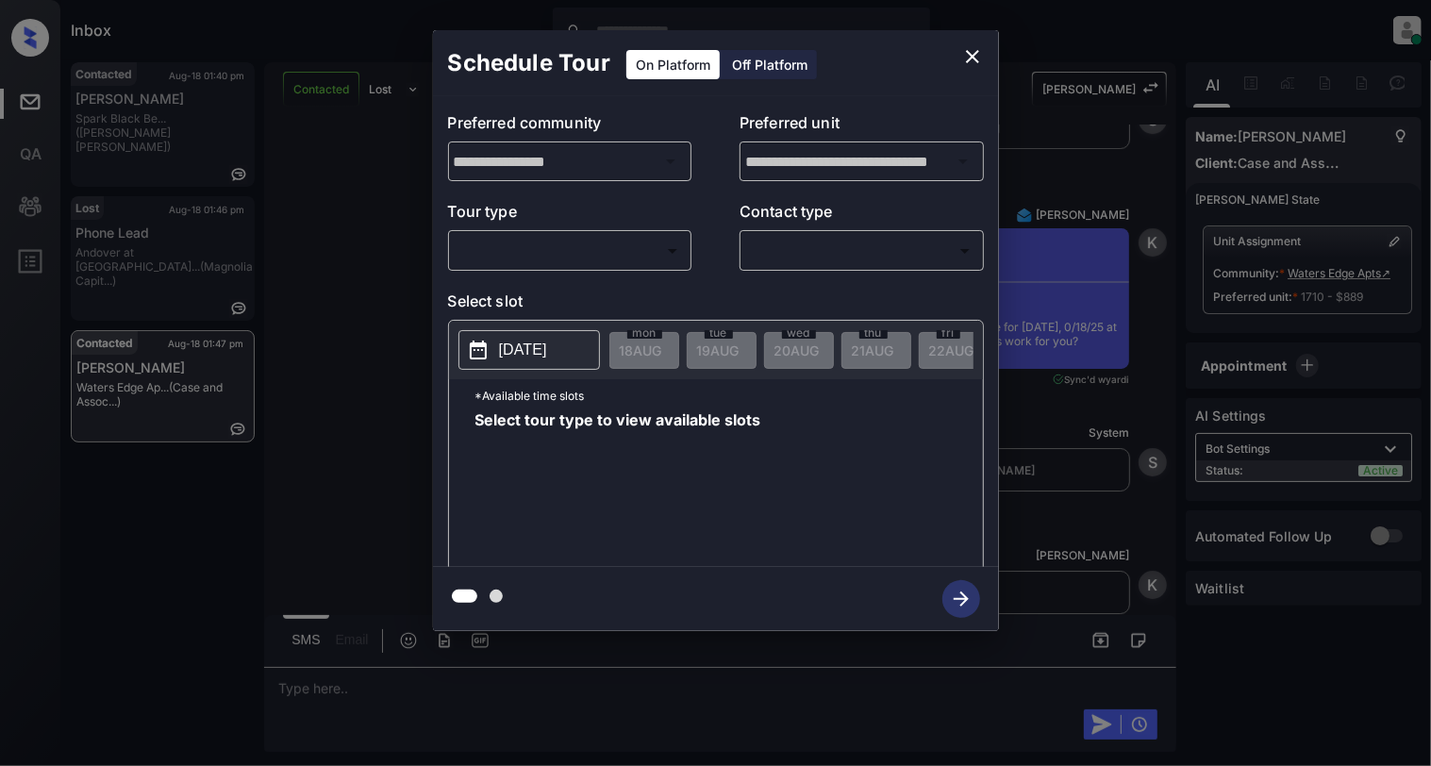
click at [585, 249] on body "Inbox Cynthia Montañez Online Set yourself offline Set yourself on break Profil…" at bounding box center [715, 383] width 1431 height 766
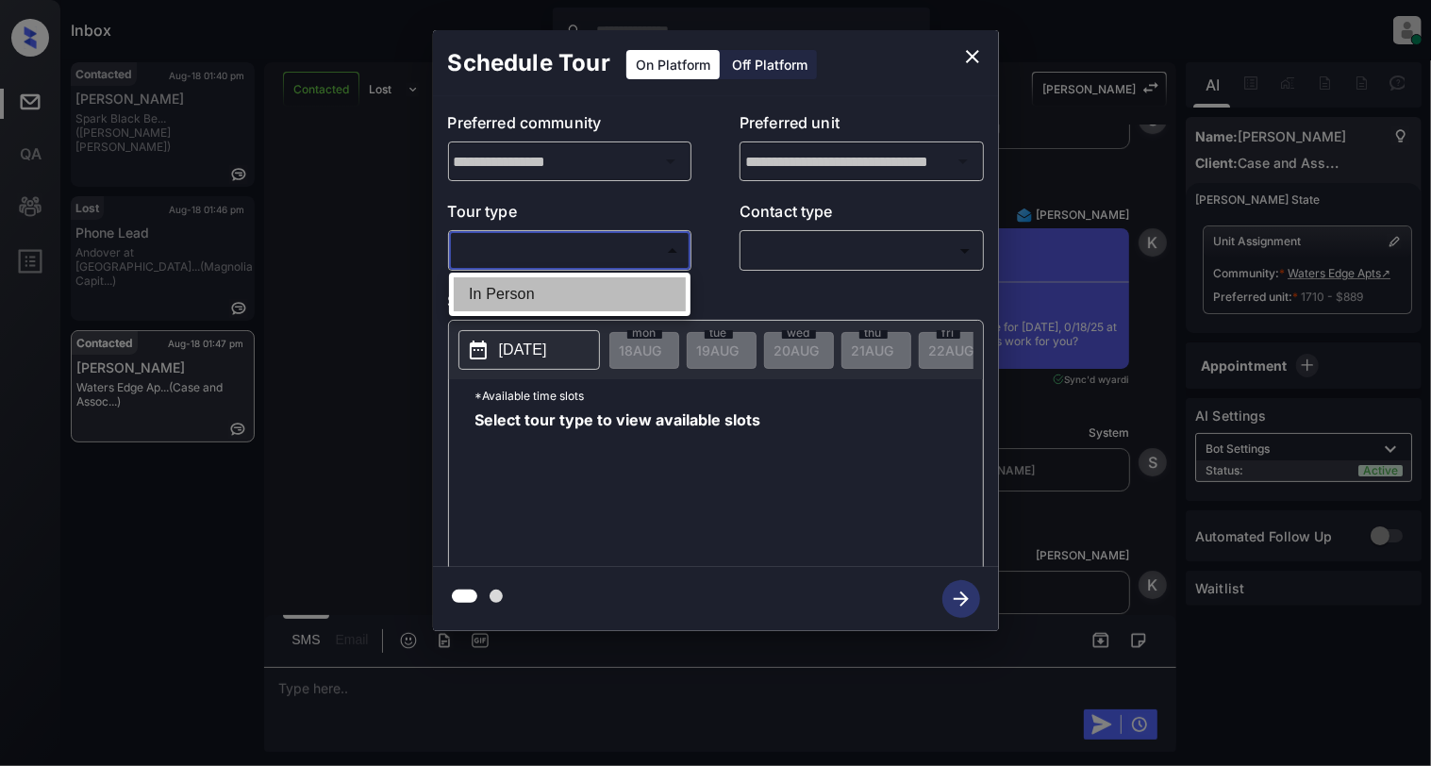
click at [583, 295] on li "In Person" at bounding box center [570, 294] width 232 height 34
type input "********"
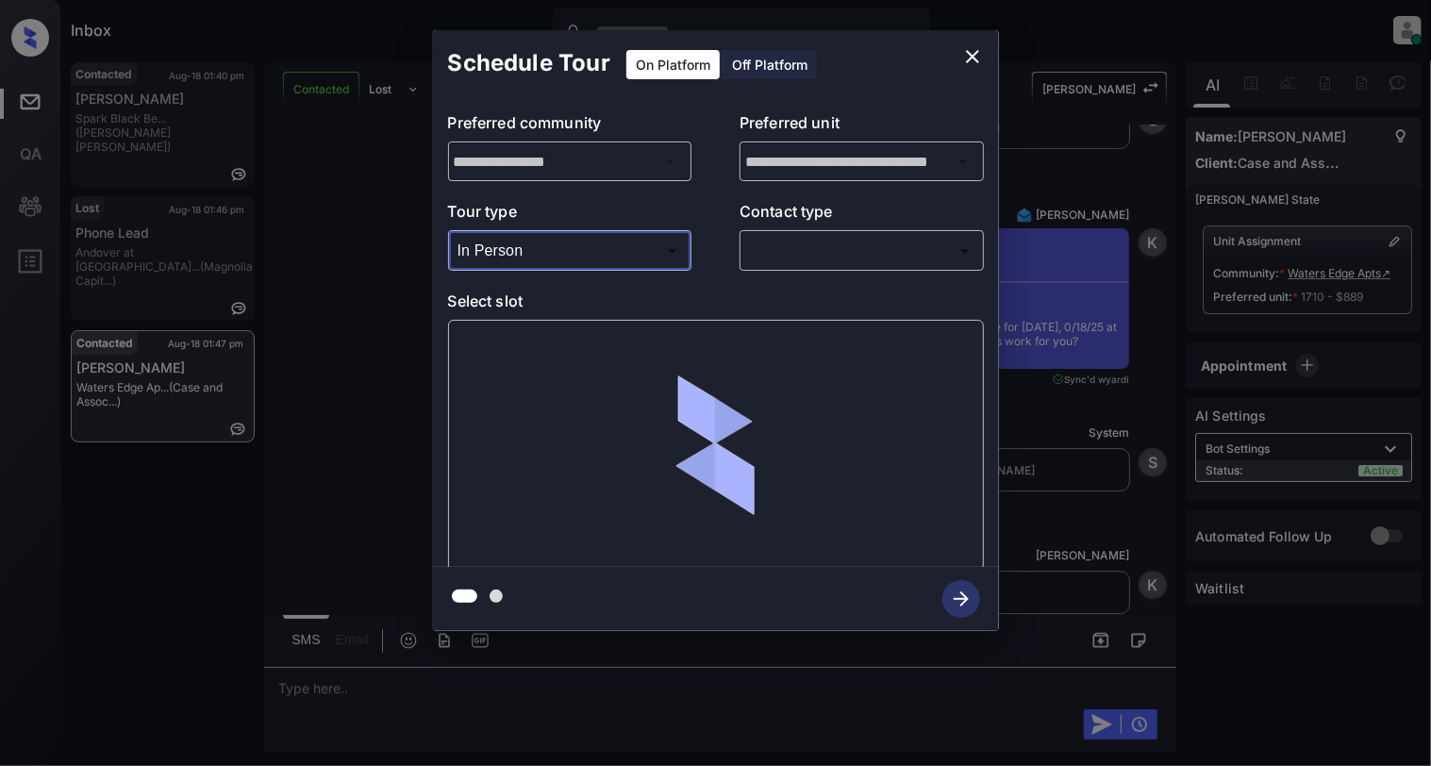
click at [899, 228] on p "Contact type" at bounding box center [861, 215] width 244 height 30
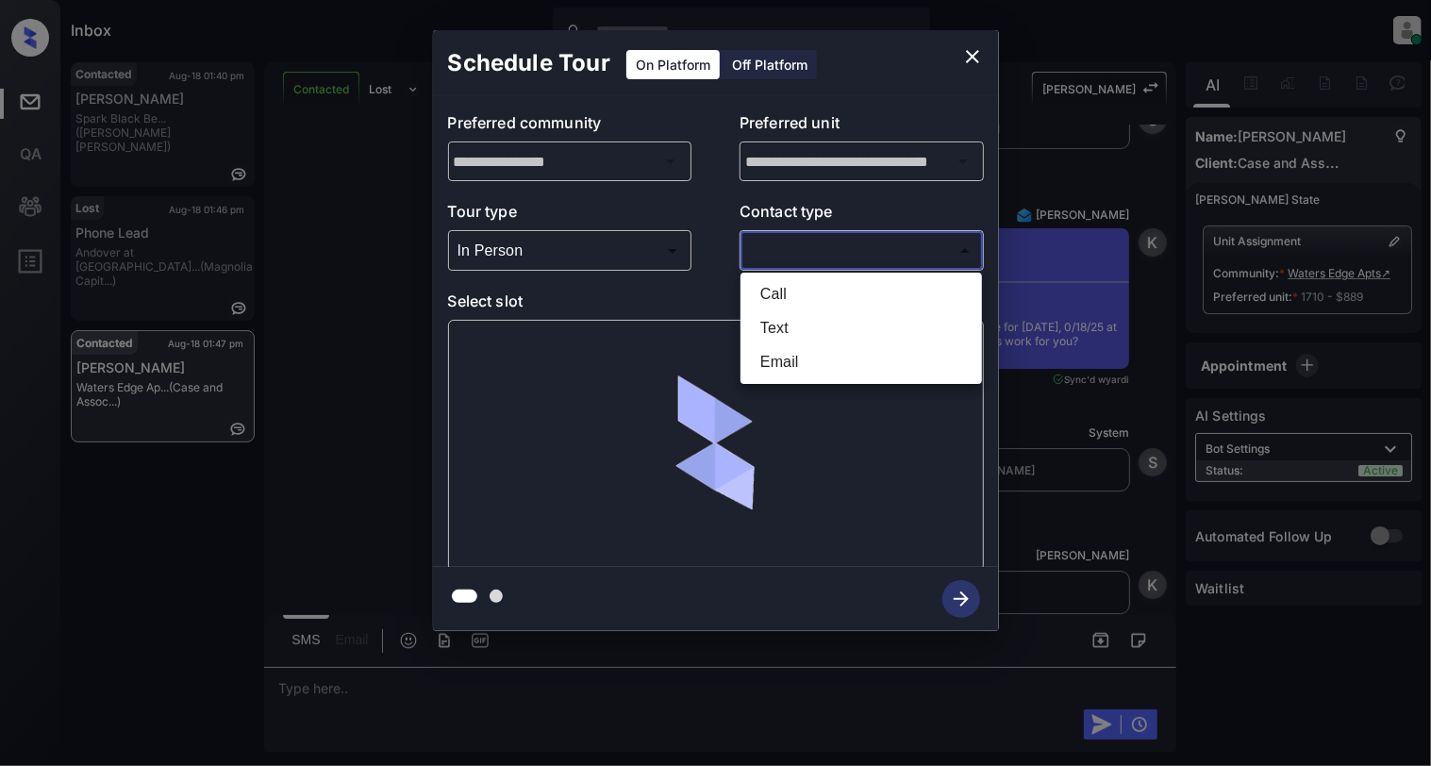
click at [899, 245] on body "Inbox Cynthia Montañez Online Set yourself offline Set yourself on break Profil…" at bounding box center [715, 383] width 1431 height 766
click at [790, 325] on li "Text" at bounding box center [861, 328] width 232 height 34
drag, startPoint x: 809, startPoint y: 250, endPoint x: 779, endPoint y: 307, distance: 64.1
click at [811, 247] on body "Inbox Cynthia Montañez Online Set yourself offline Set yourself on break Profil…" at bounding box center [715, 383] width 1431 height 766
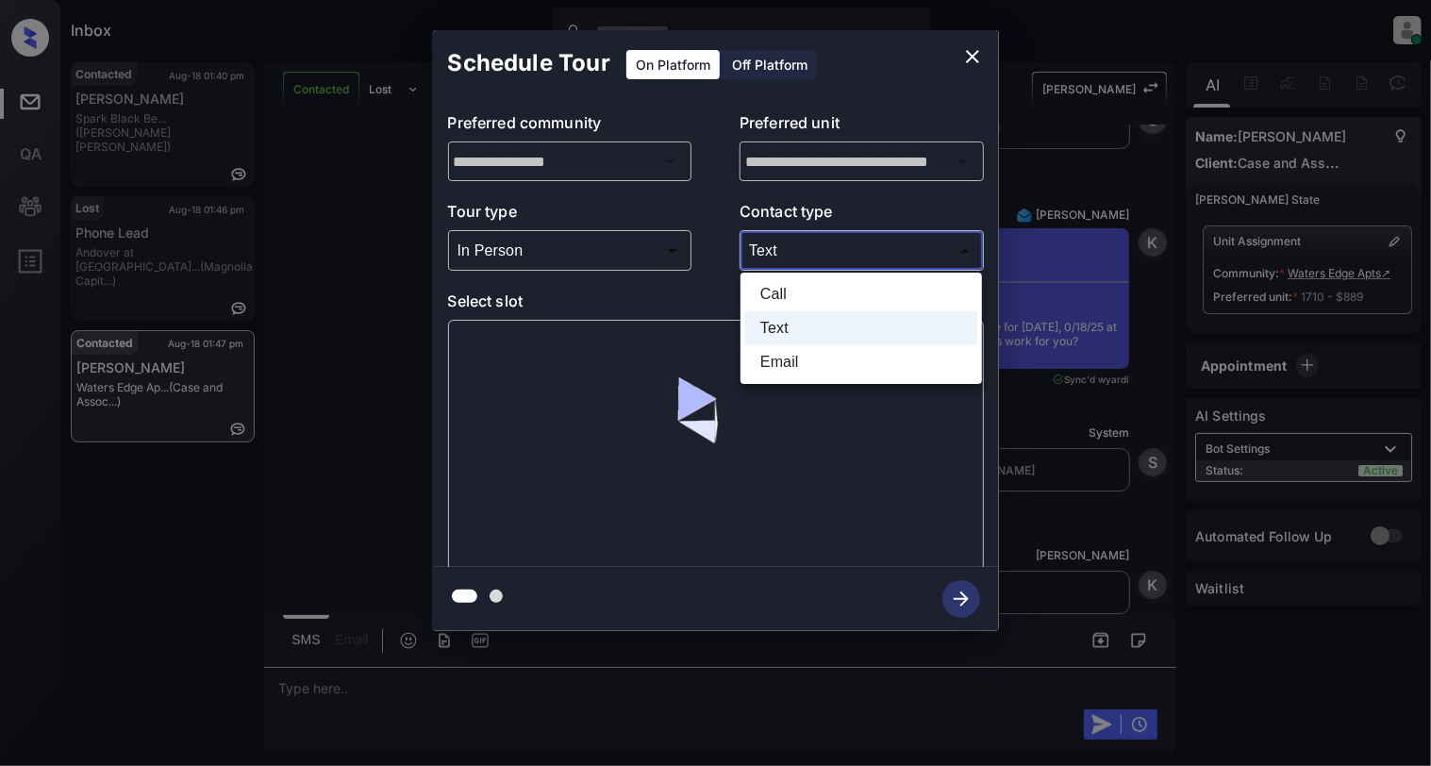
click at [770, 368] on li "Email" at bounding box center [861, 362] width 232 height 34
type input "*****"
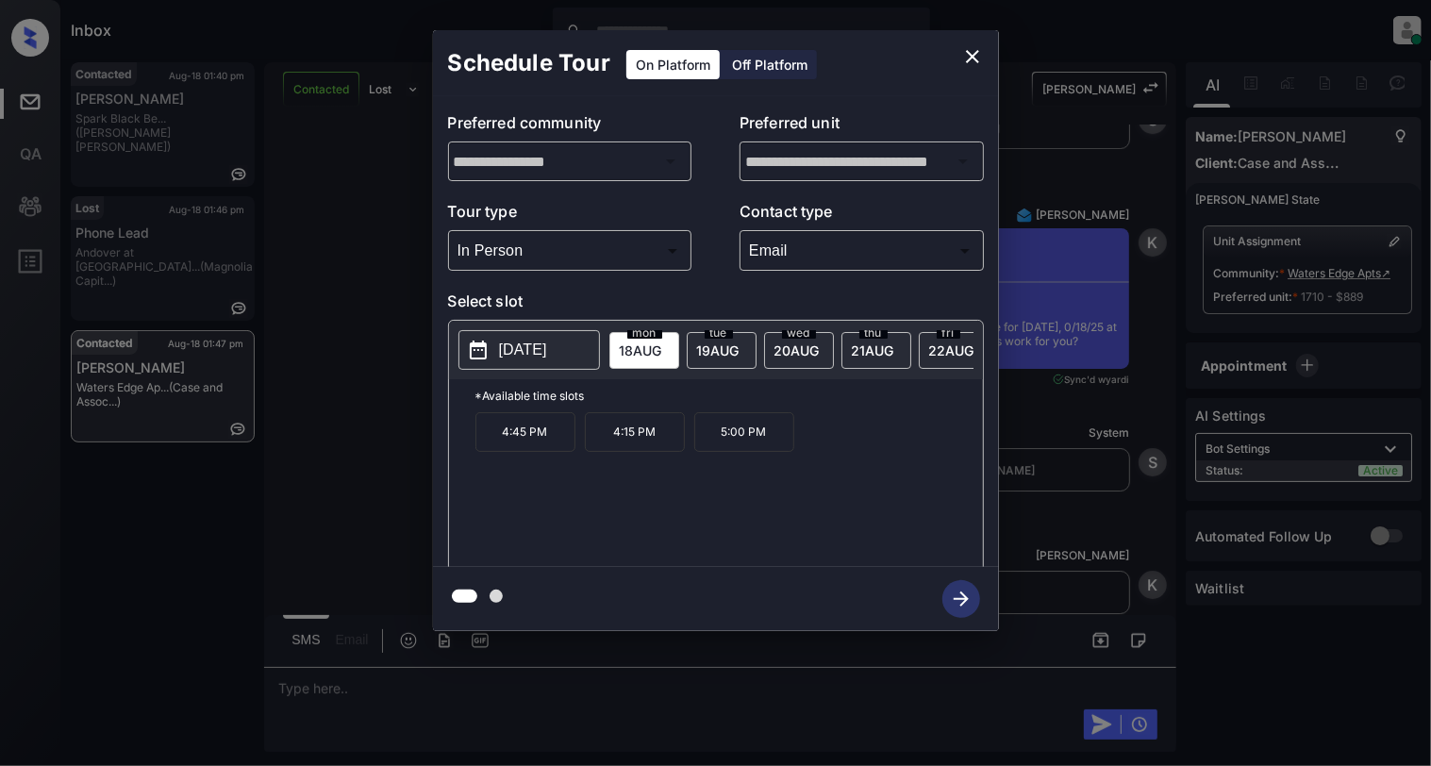
click at [646, 452] on p "4:15 PM" at bounding box center [635, 432] width 100 height 40
click at [970, 589] on icon "button" at bounding box center [961, 599] width 38 height 38
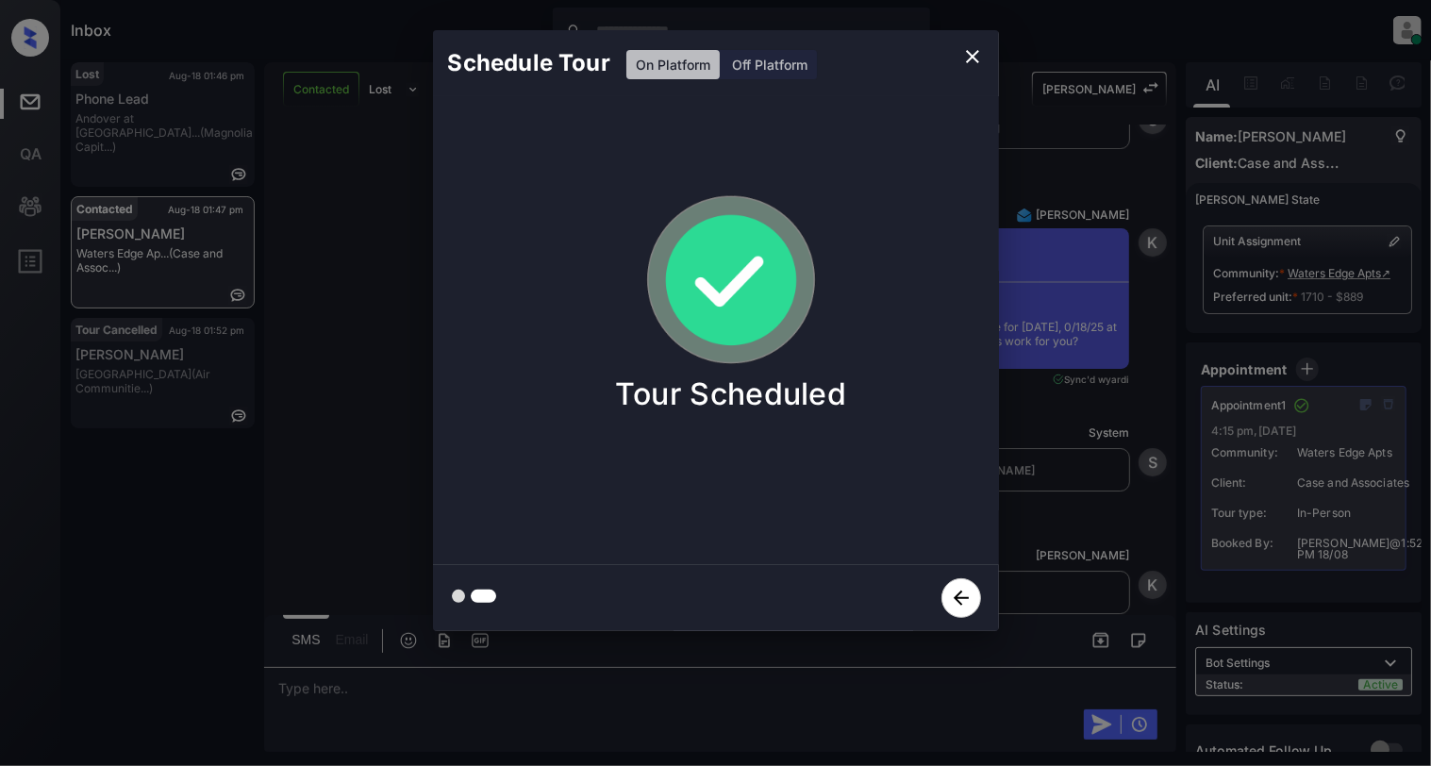
click at [962, 58] on icon "close" at bounding box center [972, 56] width 23 height 23
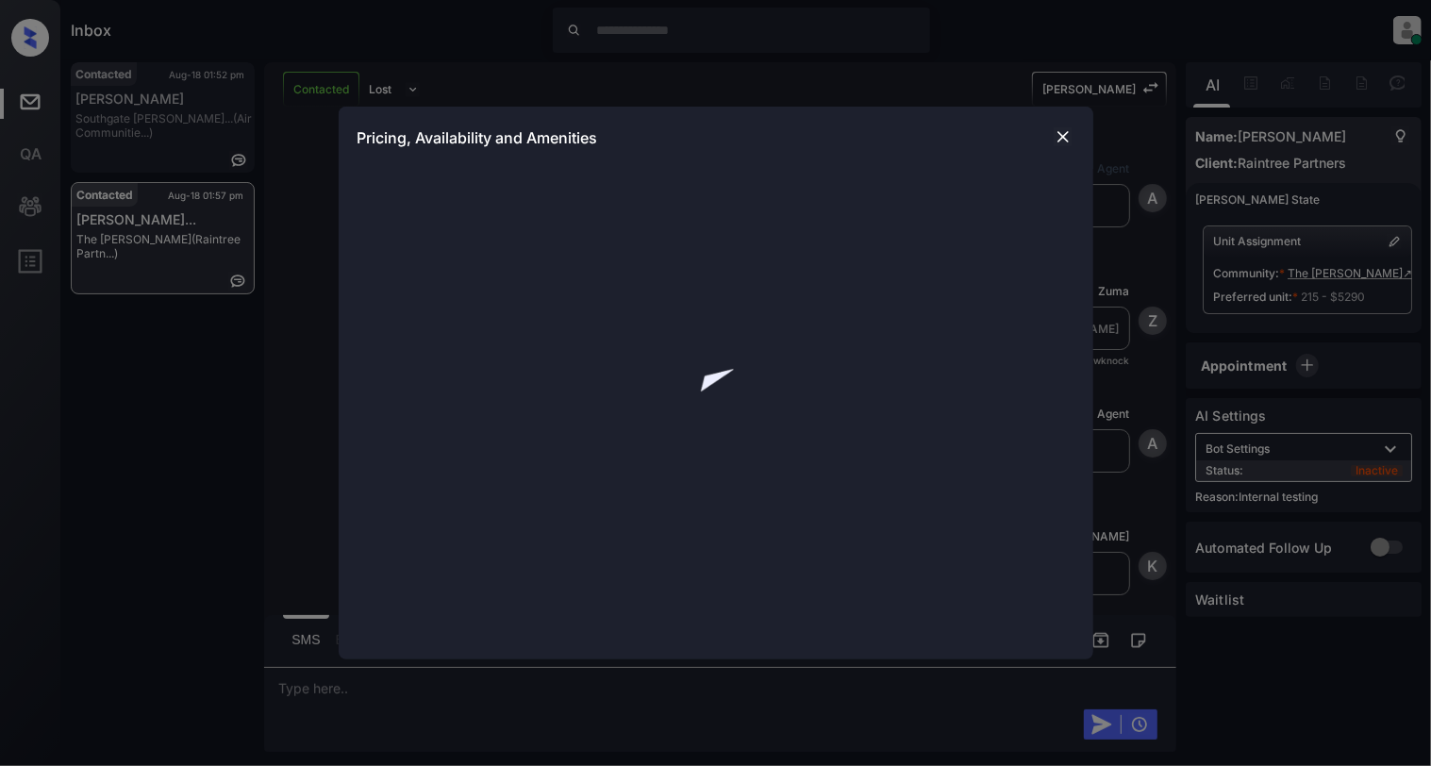
scroll to position [3132, 0]
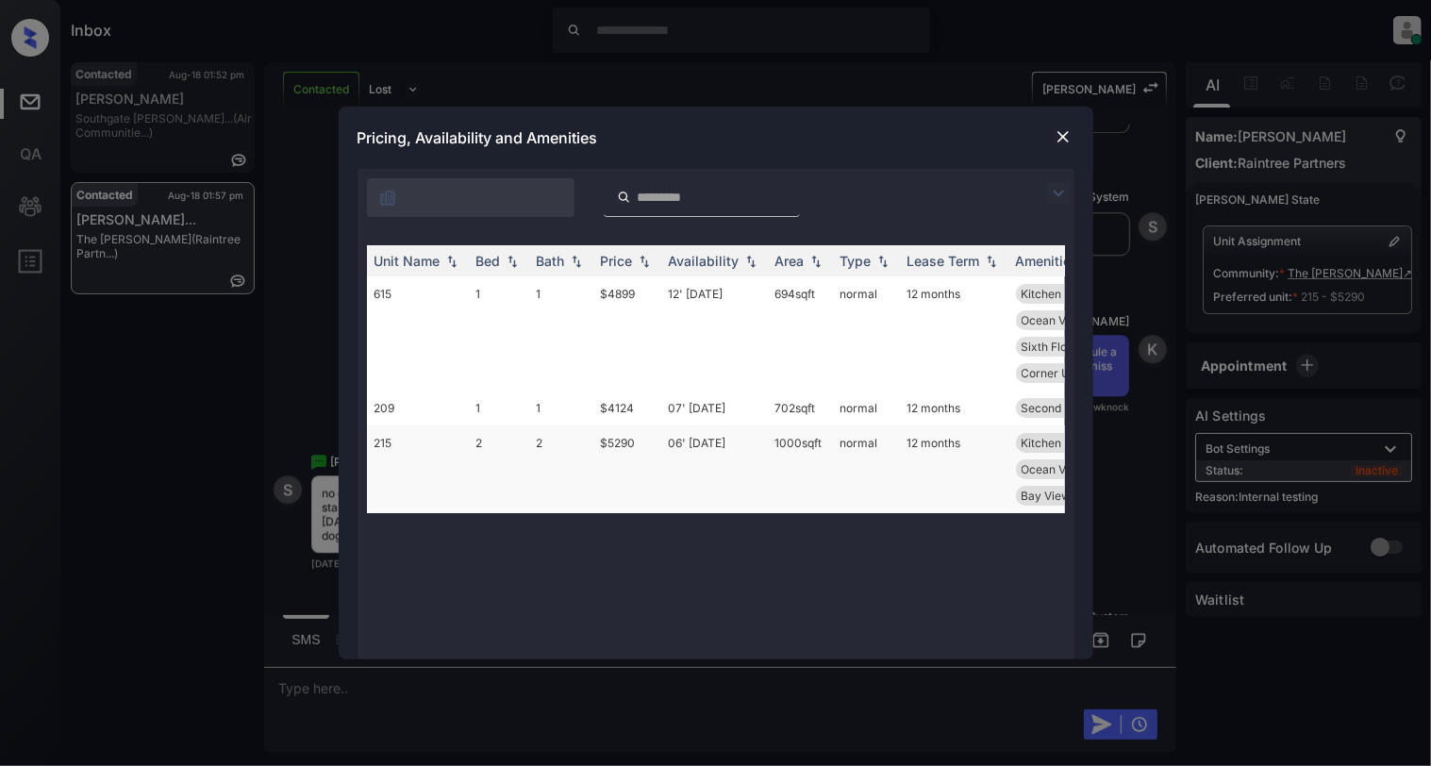
click at [381, 425] on td "215" at bounding box center [418, 469] width 102 height 88
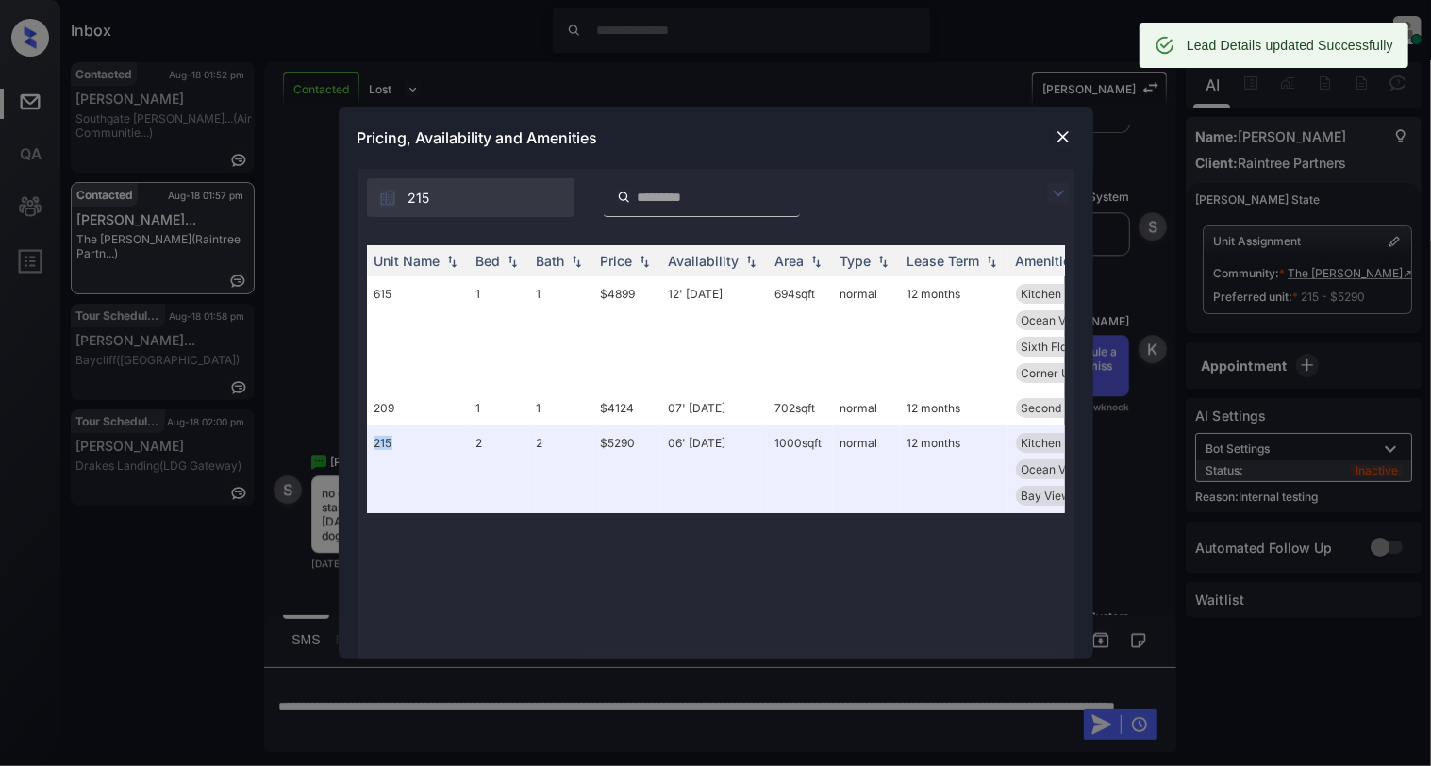
click at [1062, 136] on img at bounding box center [1062, 136] width 19 height 19
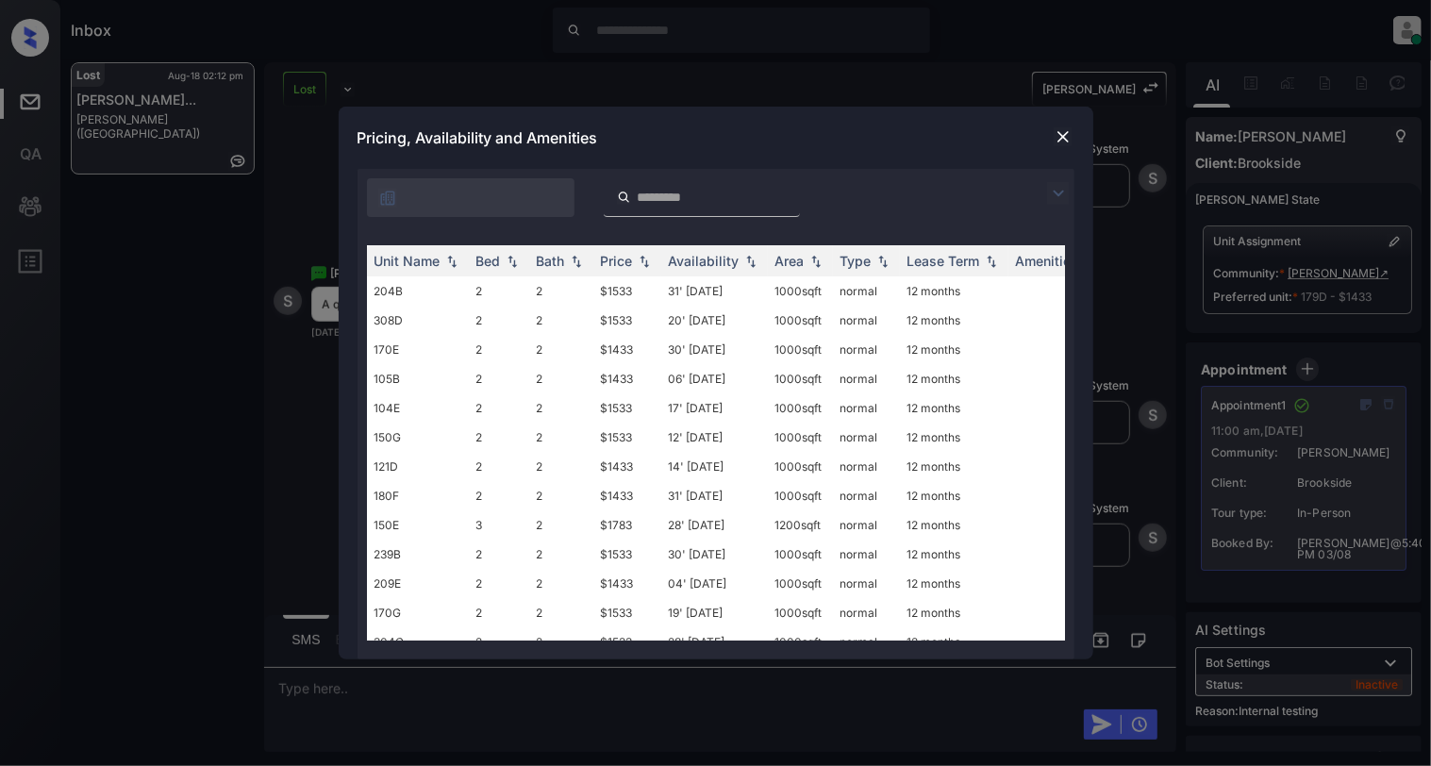
click at [1068, 137] on img at bounding box center [1062, 136] width 19 height 19
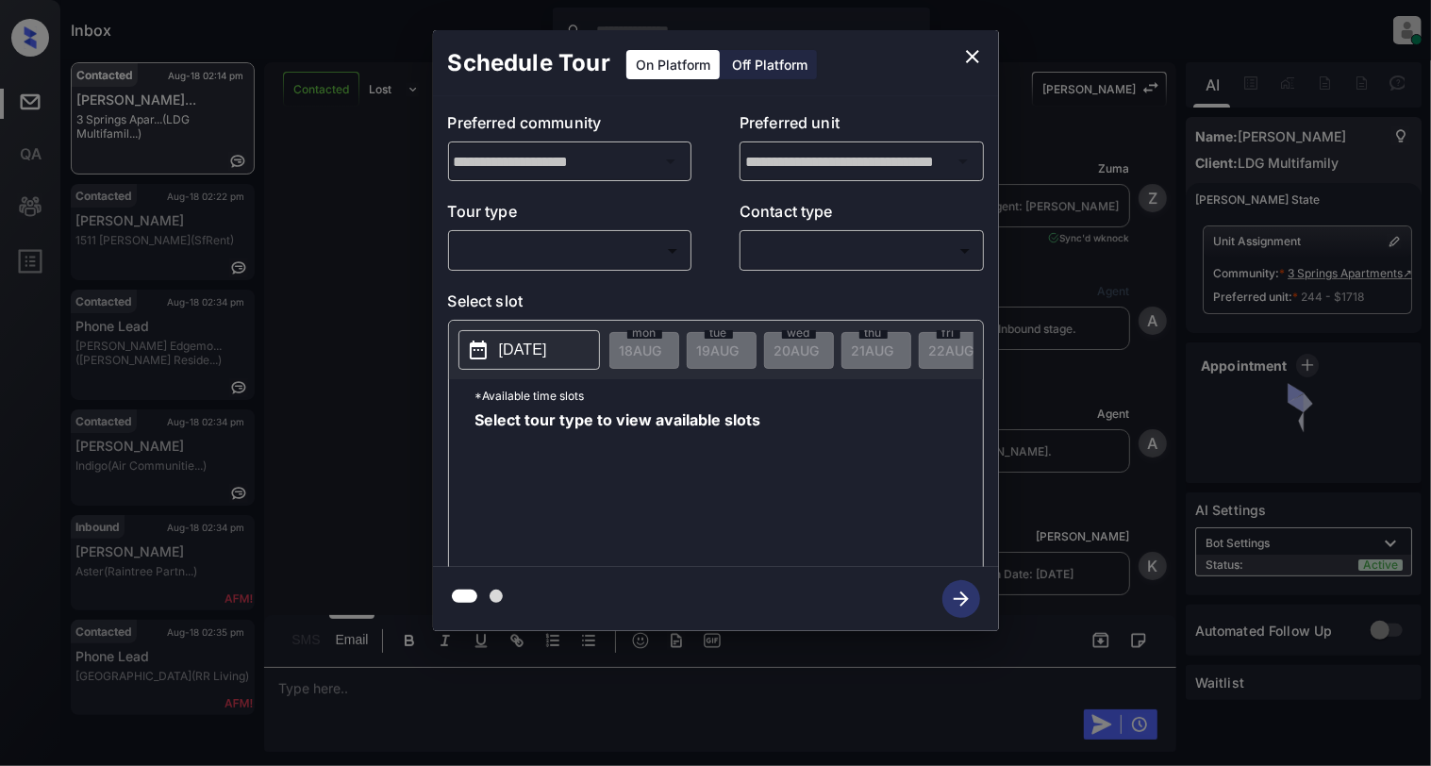
scroll to position [7437, 0]
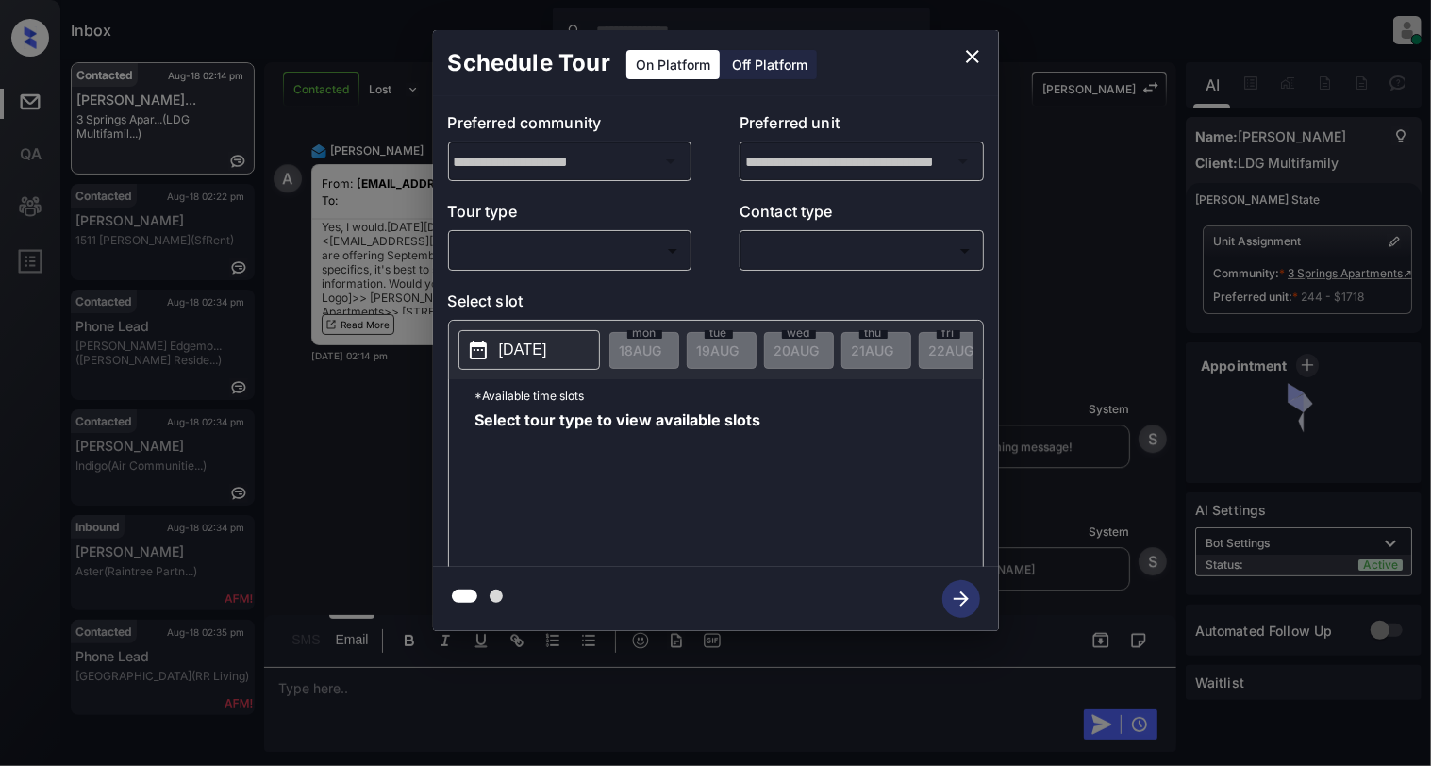
click at [596, 239] on body "Inbox [PERSON_NAME] Online Set yourself offline Set yourself on break Profile S…" at bounding box center [715, 383] width 1431 height 766
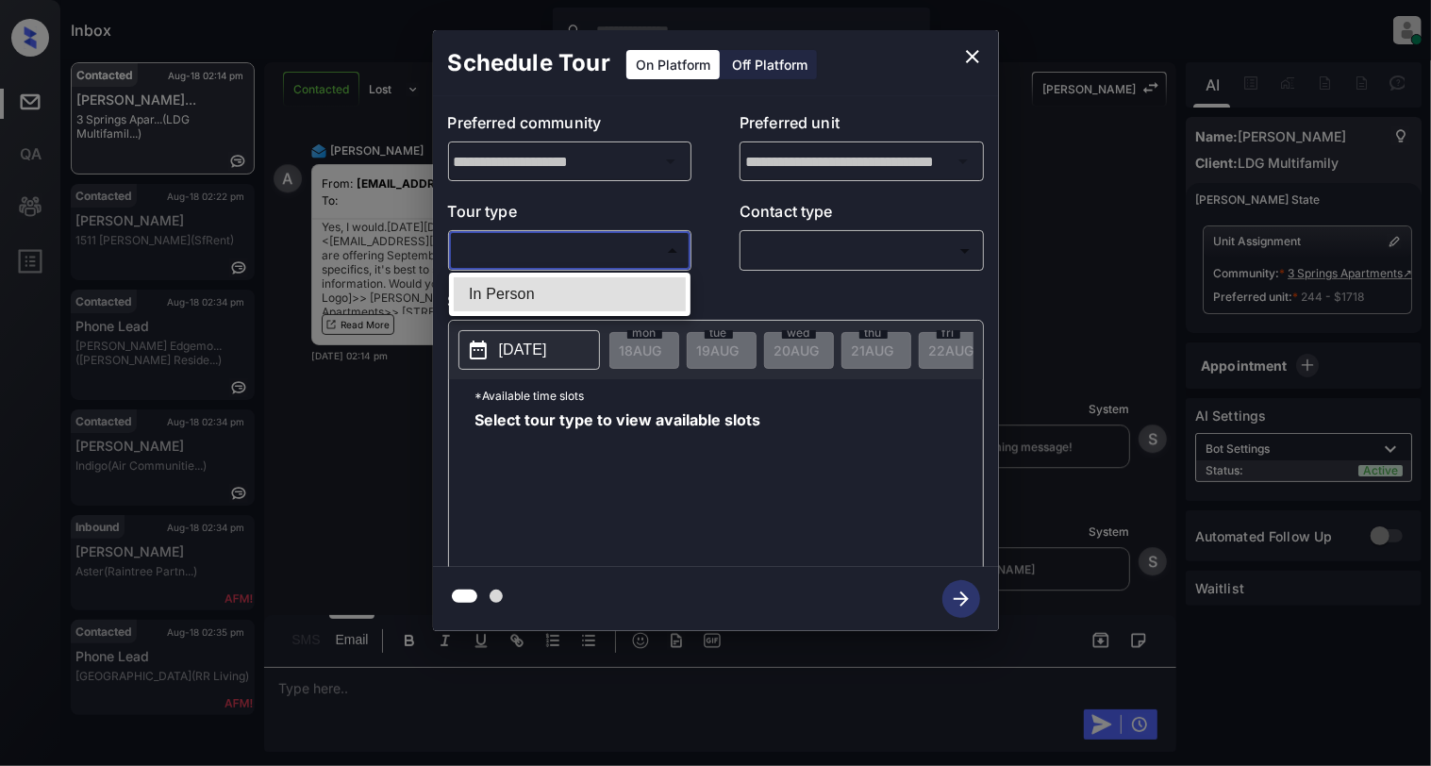
click at [571, 290] on li "In Person" at bounding box center [570, 294] width 232 height 34
type input "********"
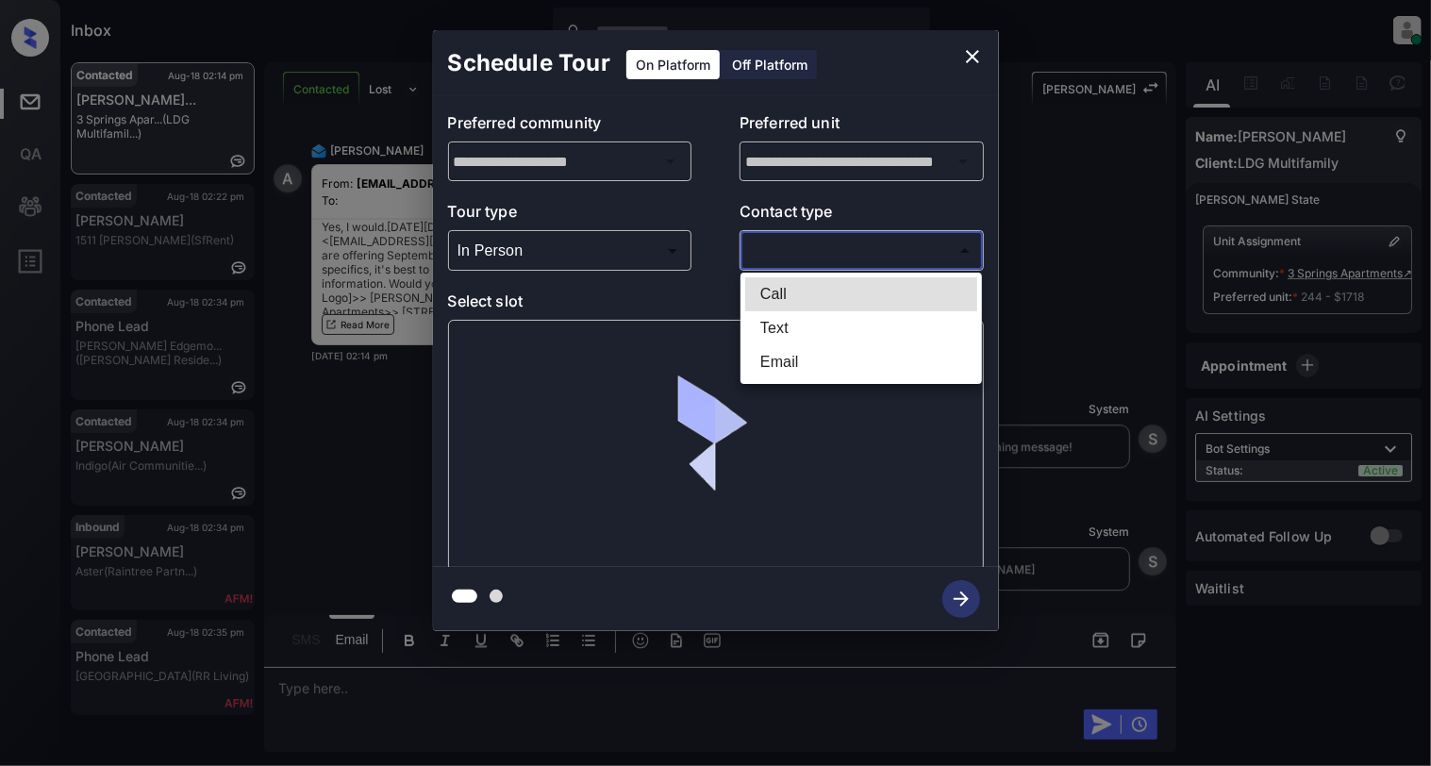
click at [824, 245] on body "Inbox [PERSON_NAME] Online Set yourself offline Set yourself on break Profile S…" at bounding box center [715, 383] width 1431 height 766
click at [781, 330] on li "Text" at bounding box center [861, 328] width 232 height 34
type input "****"
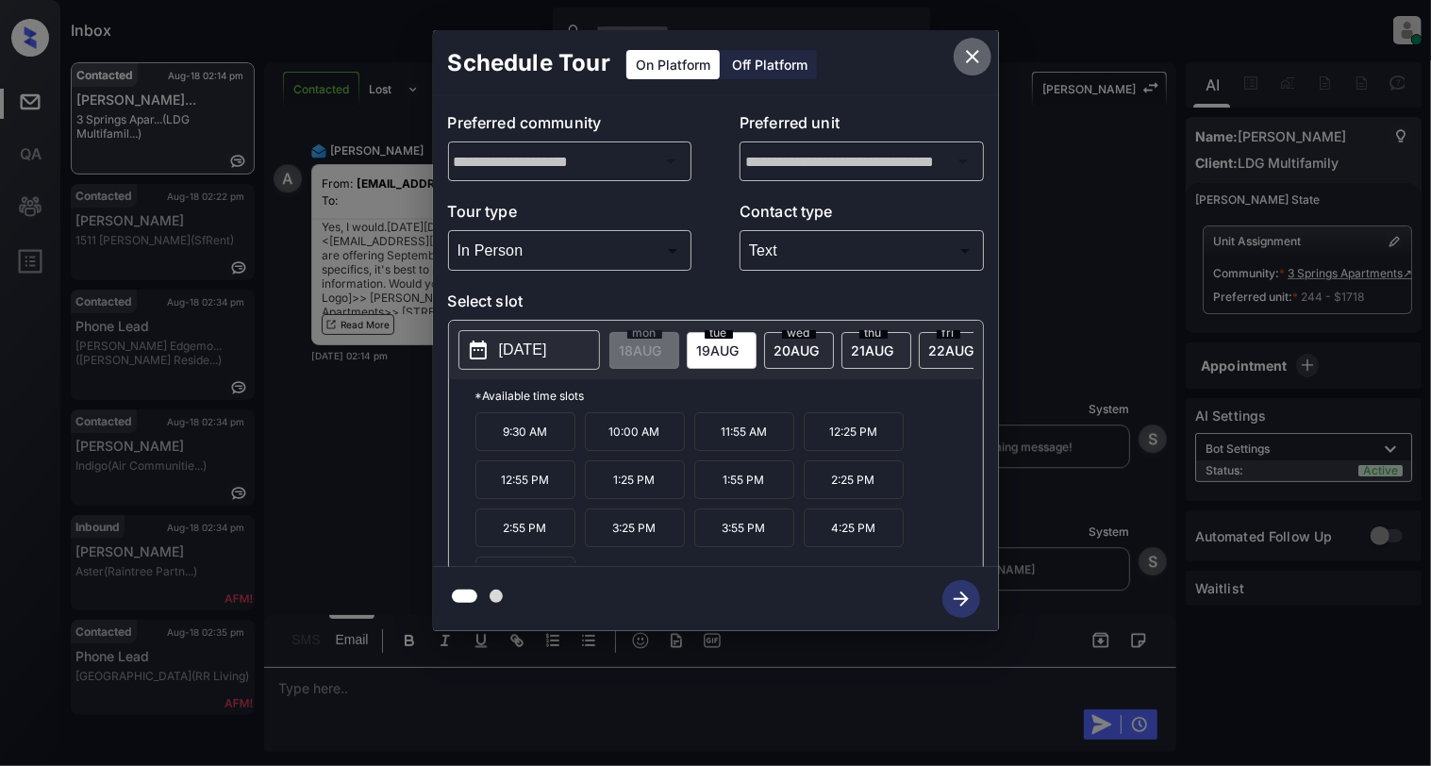
click at [970, 53] on icon "close" at bounding box center [972, 56] width 13 height 13
